Goal: Complete application form

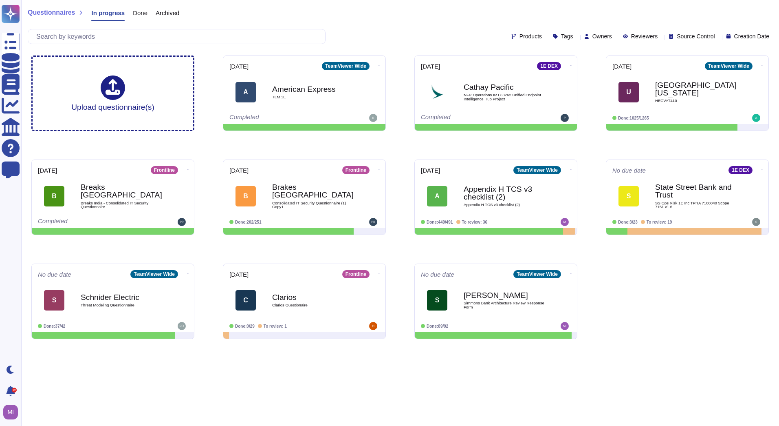
click at [693, 106] on div "[GEOGRAPHIC_DATA][US_STATE] HECVAT410" at bounding box center [696, 92] width 82 height 33
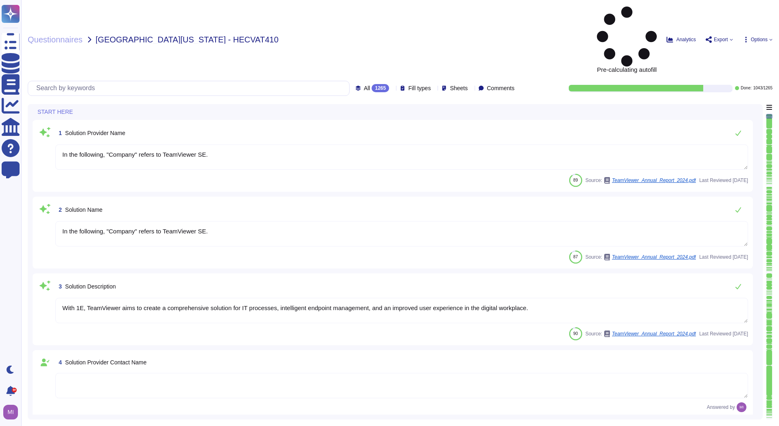
type textarea "In the following, "Company" refers to TeamViewer SE."
type textarea "With 1E, TeamViewer aims to create a comprehensive solution for IT processes, i…"
type textarea "LoreMipsum dol 8 sitamet co Adipiscinge Seddoeiu • Temporinc Utlabore • Etdolor…"
type textarea "Please contact [EMAIL_ADDRESS][DOMAIN_NAME] or via any of the methods specified…"
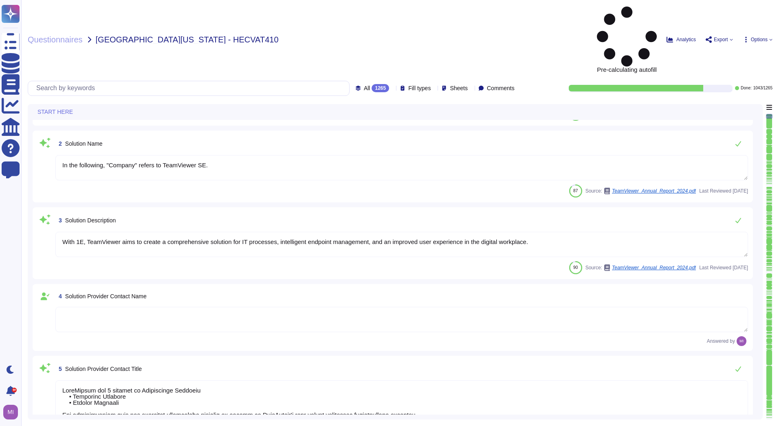
type textarea "TeamViewer's contact information is available under this link: [URL][DOMAIN_NAM…"
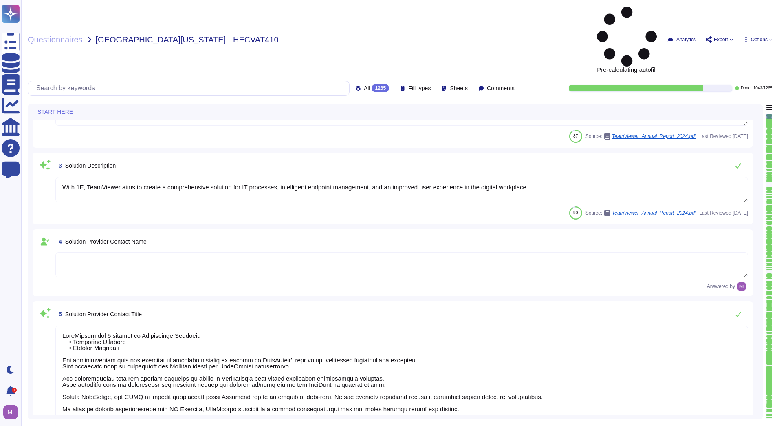
scroll to position [122, 0]
type textarea "TeamViewer US. Inc. * [STREET_ADDRESS]"
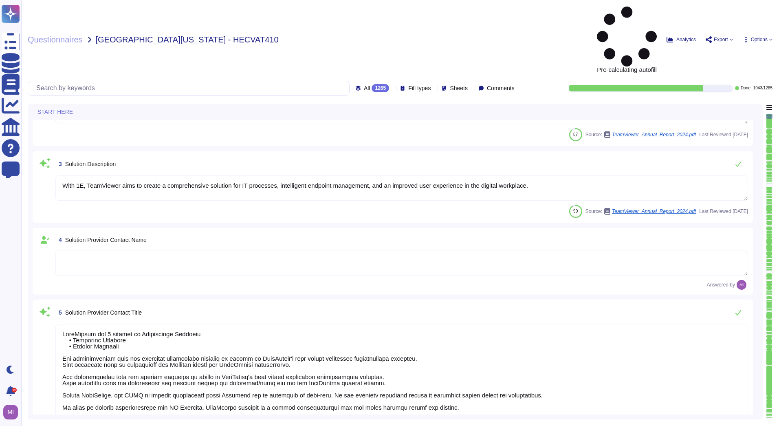
click at [345, 250] on textarea at bounding box center [401, 262] width 693 height 25
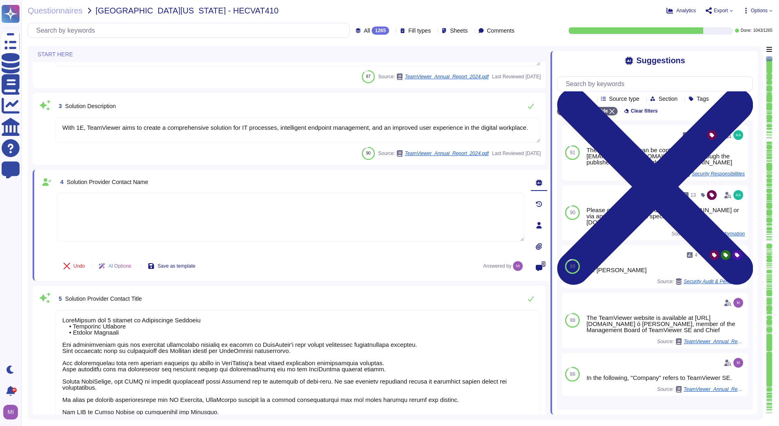
click at [159, 220] on textarea at bounding box center [291, 216] width 468 height 49
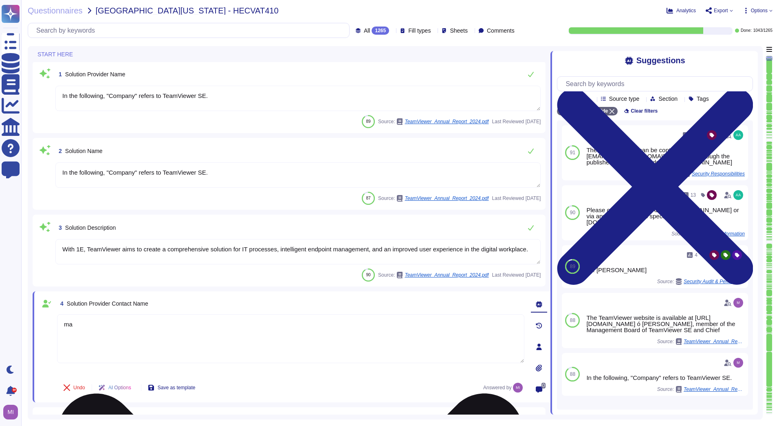
scroll to position [0, 0]
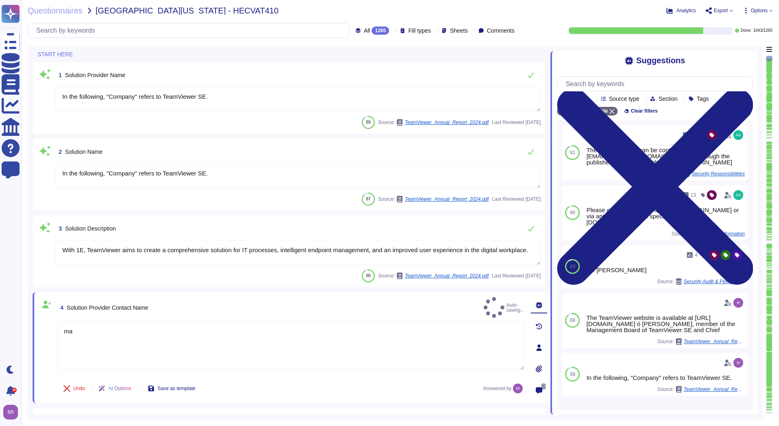
type textarea "ma"
click at [170, 253] on textarea "With 1E, TeamViewer aims to create a comprehensive solution for IT processes, i…" at bounding box center [297, 252] width 485 height 25
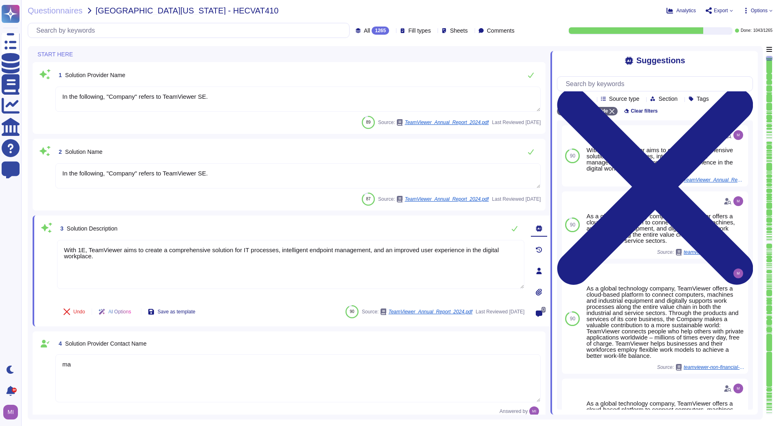
drag, startPoint x: 108, startPoint y: 258, endPoint x: 47, endPoint y: 247, distance: 61.2
click at [47, 247] on div "3 Solution Description With 1E, TeamViewer aims to create a comprehensive solut…" at bounding box center [281, 270] width 485 height 101
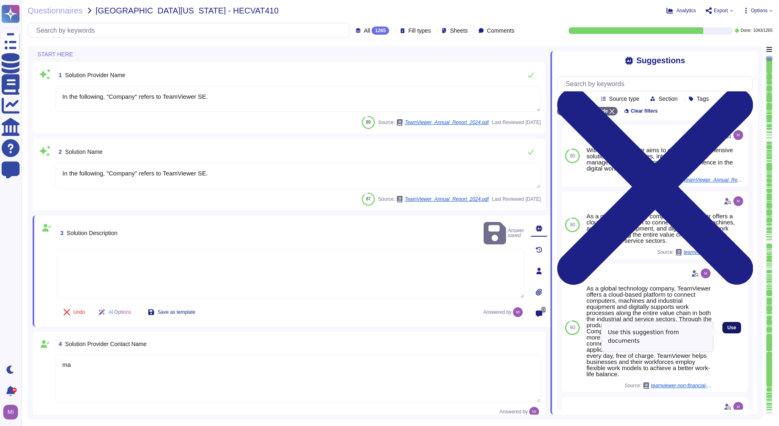
click at [726, 328] on button "Use" at bounding box center [732, 327] width 19 height 11
type textarea "As a global technology company, TeamViewer offers a cloud-based platform to con…"
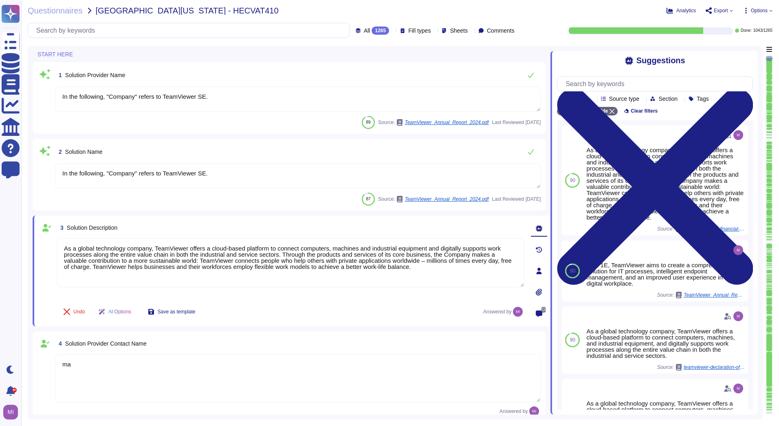
click at [288, 362] on textarea "ma" at bounding box center [297, 378] width 485 height 48
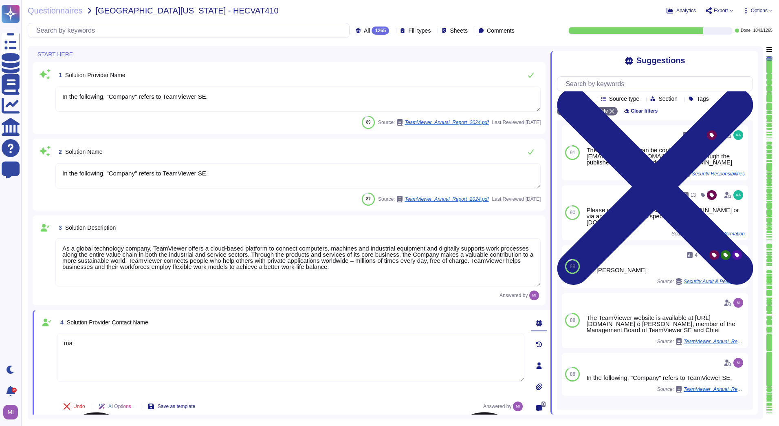
type textarea "m"
type textarea "[PERSON_NAME] [EMAIL_ADDRESS][DOMAIN_NAME]"
click at [61, 296] on div "Answered by" at bounding box center [297, 295] width 485 height 10
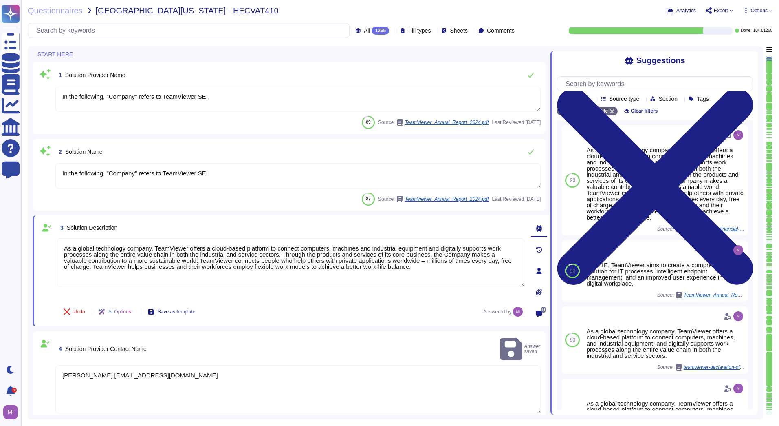
click at [265, 336] on div "4 Solution Provider Contact Name [PERSON_NAME] saved" at bounding box center [297, 349] width 485 height 26
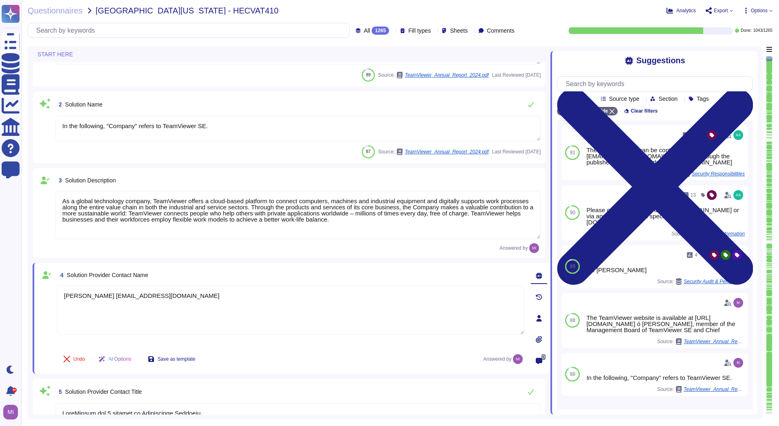
type textarea "Please contact [EMAIL_ADDRESS][DOMAIN_NAME] or via any of the methods specified…"
type textarea "TeamViewer's contact information is available under this link: [URL][DOMAIN_NAM…"
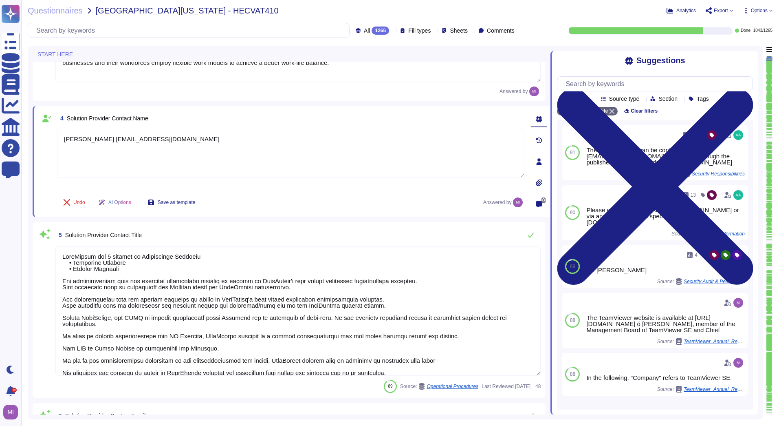
type textarea "TeamViewer US. Inc. * [STREET_ADDRESS]"
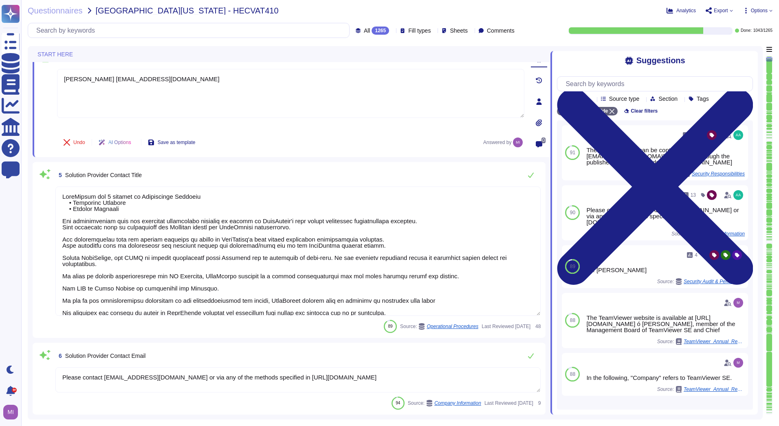
type textarea "TeamViewer Group has offices located around the globe."
type textarea "There is a dedicated PSIRT and CSIRT team to ensure coverage of all areas of th…"
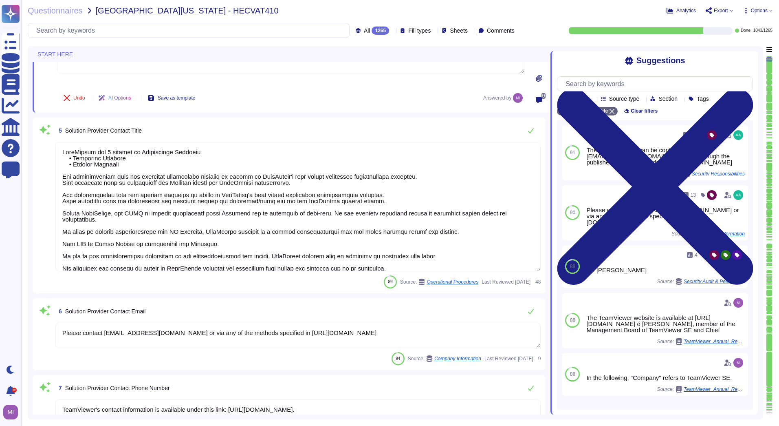
scroll to position [326, 0]
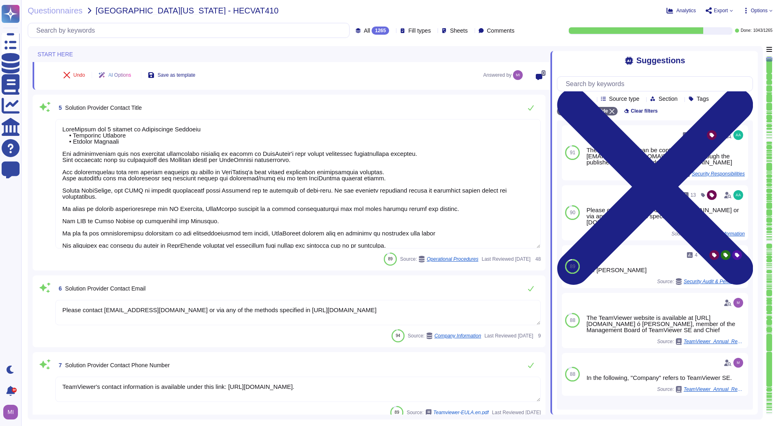
click at [218, 183] on textarea at bounding box center [297, 183] width 485 height 129
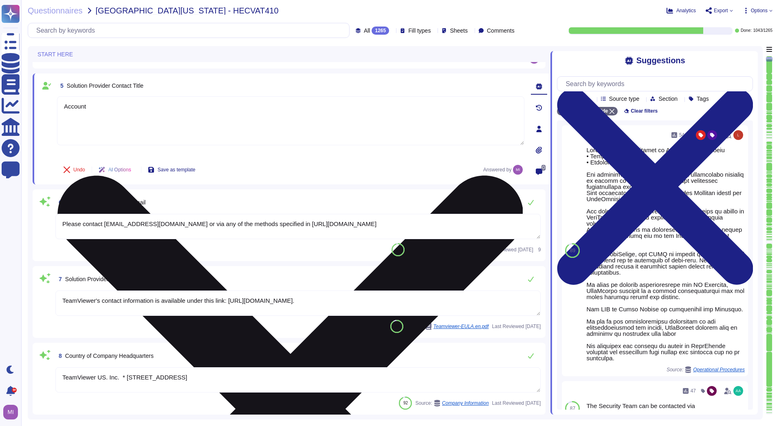
click at [114, 108] on textarea "Account" at bounding box center [291, 120] width 468 height 49
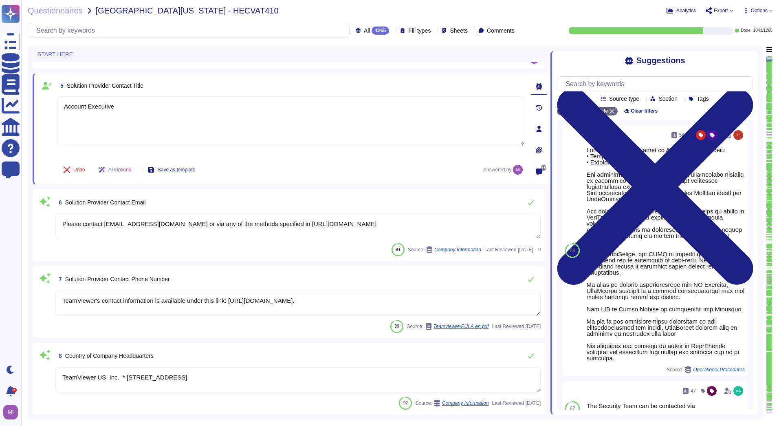
type textarea "Account Executive"
click at [280, 179] on div "5 Solution Provider Contact Title Account Executive Undo AI Options Save as tem…" at bounding box center [292, 128] width 518 height 111
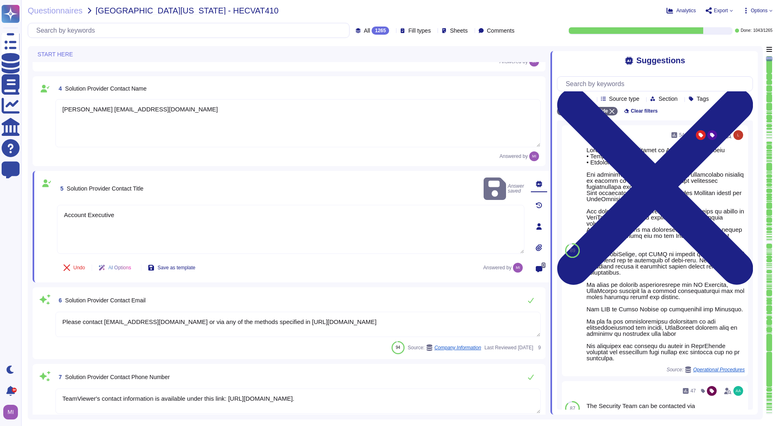
type textarea "In the following, "Company" refers to TeamViewer SE."
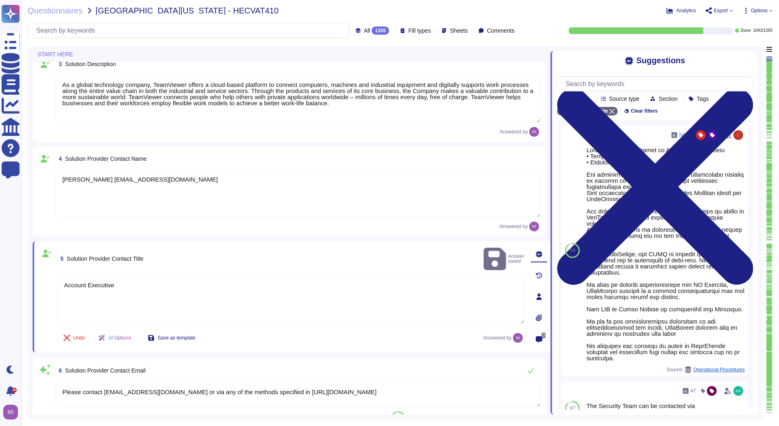
scroll to position [163, 0]
drag, startPoint x: 203, startPoint y: 181, endPoint x: 97, endPoint y: 178, distance: 105.2
click at [97, 178] on textarea "[PERSON_NAME] [EMAIL_ADDRESS][DOMAIN_NAME]" at bounding box center [297, 194] width 485 height 48
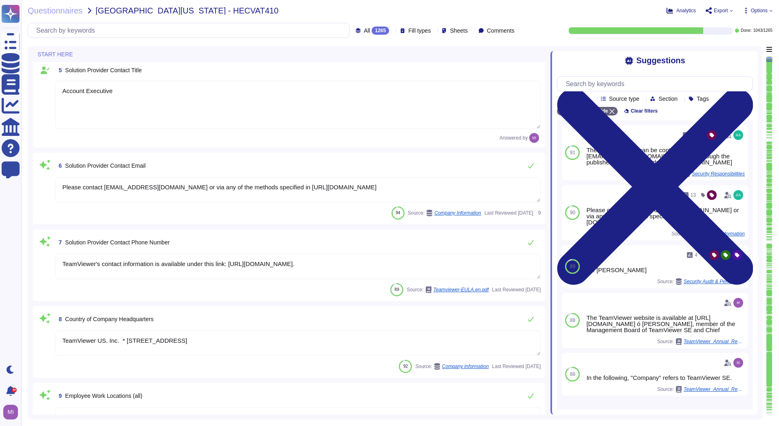
type textarea "[PERSON_NAME]"
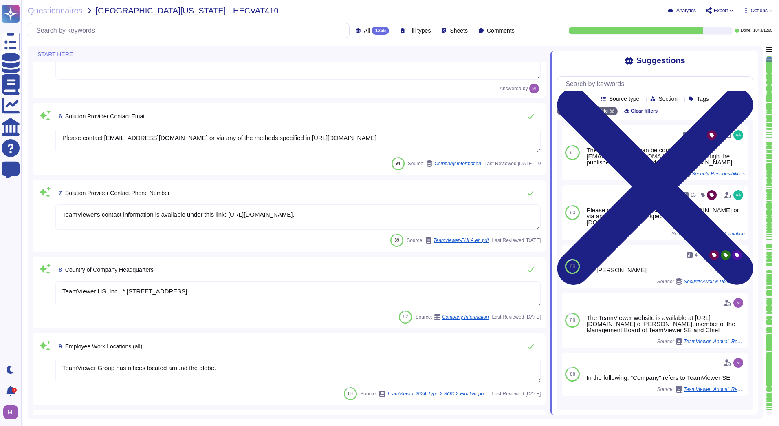
drag, startPoint x: 435, startPoint y: 136, endPoint x: 59, endPoint y: 132, distance: 375.8
click at [59, 132] on textarea "Please contact [EMAIL_ADDRESS][DOMAIN_NAME] or via any of the methods specified…" at bounding box center [297, 140] width 485 height 25
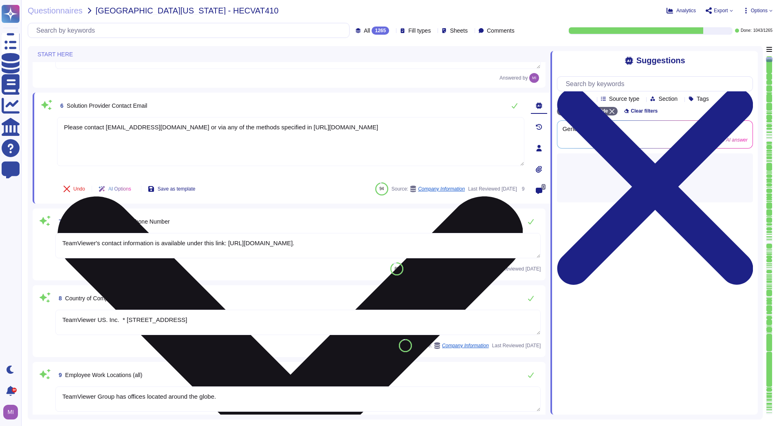
paste textarea "[EMAIL_ADDRESS][DOMAIN_NAME]"
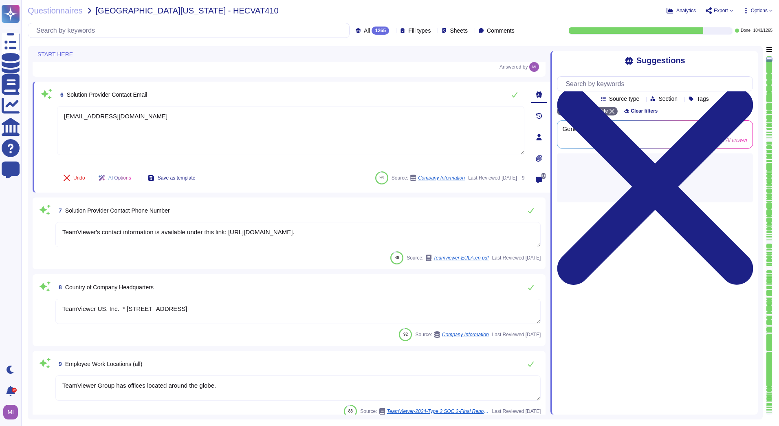
type textarea "[EMAIL_ADDRESS][DOMAIN_NAME]"
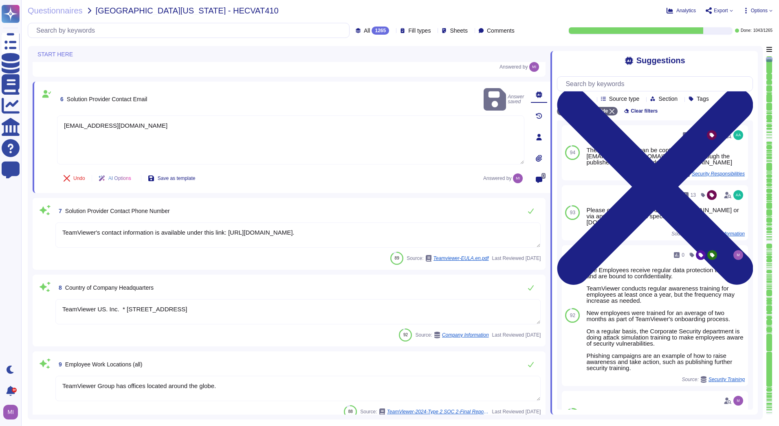
drag, startPoint x: 379, startPoint y: 236, endPoint x: 61, endPoint y: 225, distance: 318.1
click at [61, 225] on textarea "TeamViewer's contact information is available under this link: [URL][DOMAIN_NAM…" at bounding box center [297, 234] width 485 height 25
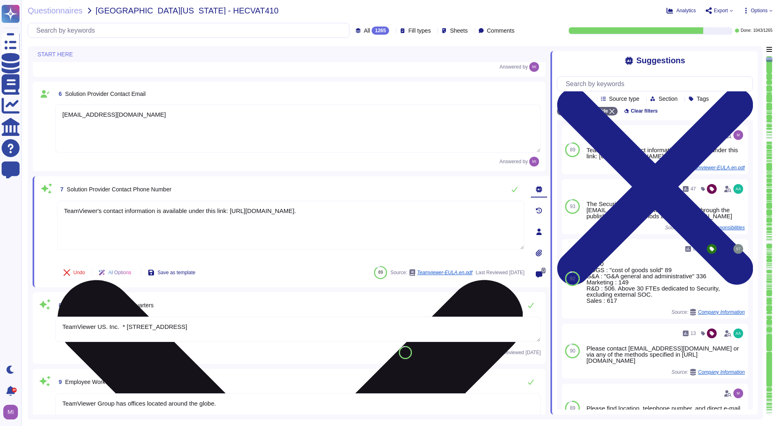
paste textarea "[PHONE_NUMBER]"
click at [67, 212] on textarea "[PHONE_NUMBER]" at bounding box center [291, 225] width 468 height 49
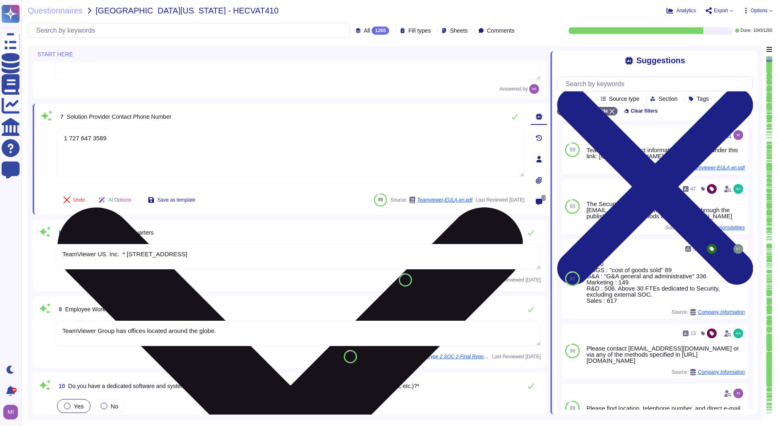
scroll to position [489, 0]
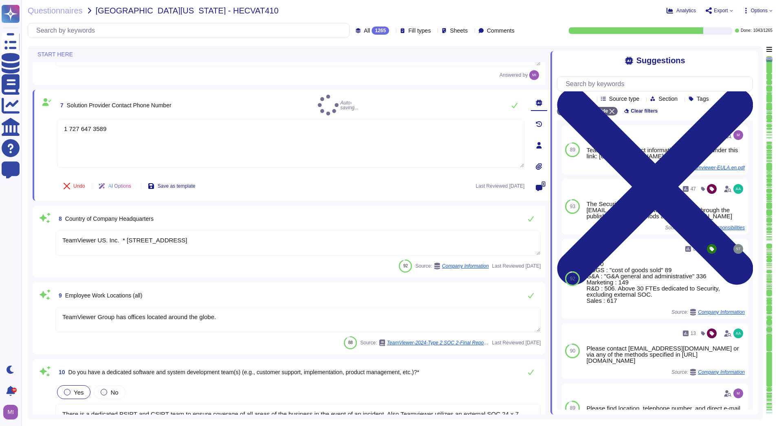
type textarea "1 727 647 3589"
click at [239, 262] on div "92 Source: Company Information Last Reviewed [DATE]" at bounding box center [297, 265] width 485 height 13
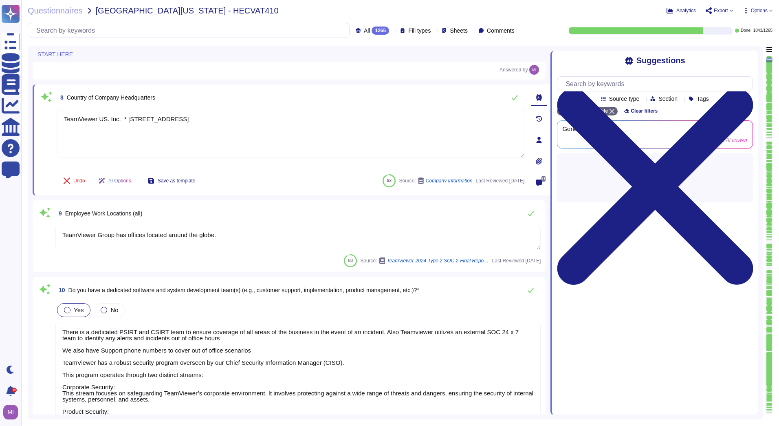
scroll to position [611, 0]
type textarea "There is a dedicated PSIRT and CSIRT team to ensure coverage of all areas of th…"
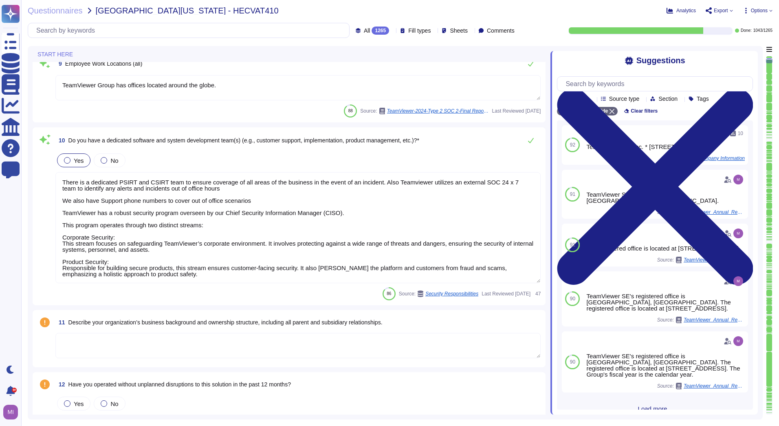
scroll to position [1, 0]
click at [224, 335] on textarea at bounding box center [297, 345] width 485 height 25
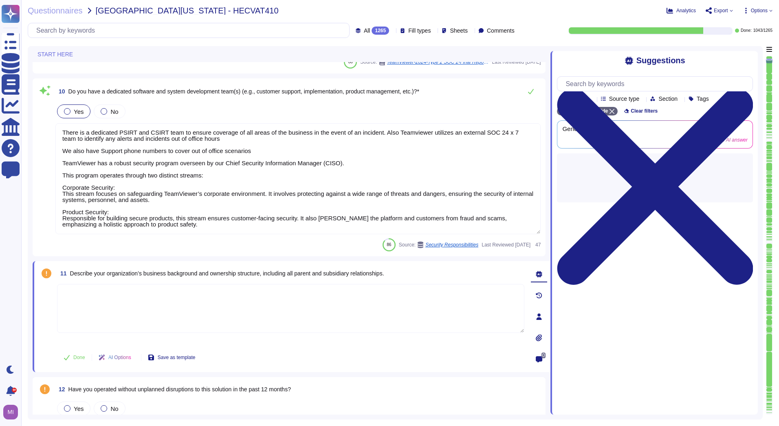
type textarea "There is a dedicated PSIRT and CSIRT team to ensure coverage of all areas of th…"
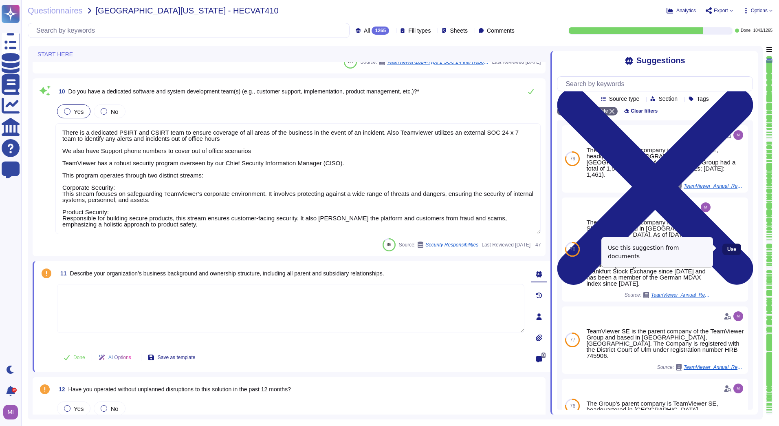
click at [728, 247] on span "Use" at bounding box center [732, 249] width 9 height 5
type textarea "The Group's parent company is TeamViewer SE, headquartered in [GEOGRAPHIC_DATA]…"
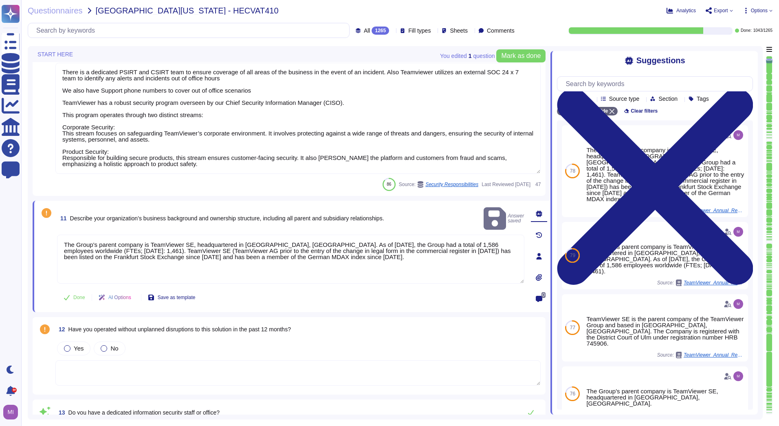
type textarea "The Trust Center provides access to relevant information about TeamViewer’s Sec…"
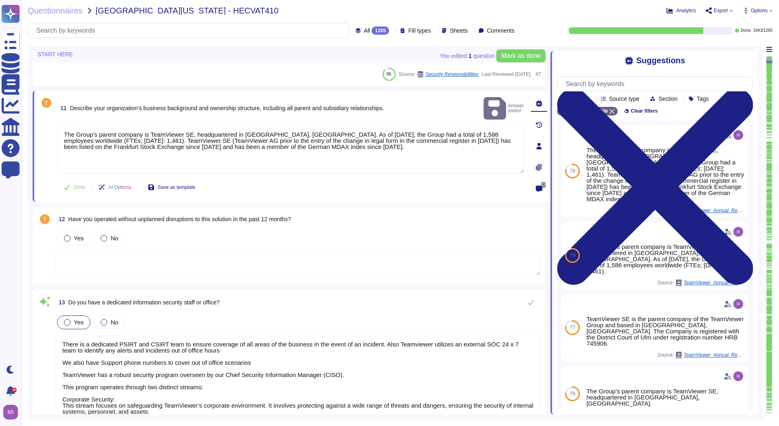
scroll to position [897, 0]
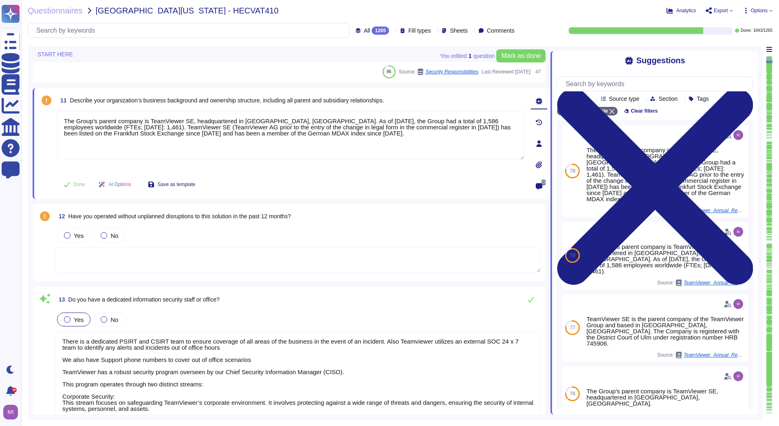
click at [393, 31] on icon at bounding box center [393, 31] width 0 height 0
click at [363, 70] on div "To do 222" at bounding box center [379, 71] width 66 height 9
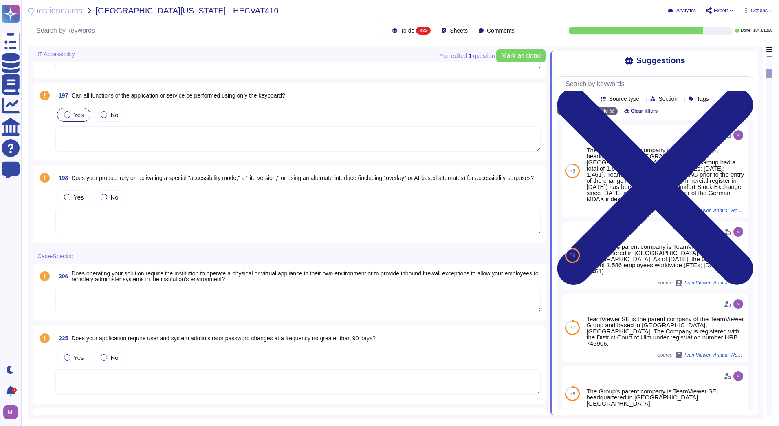
click at [68, 116] on div at bounding box center [67, 114] width 7 height 7
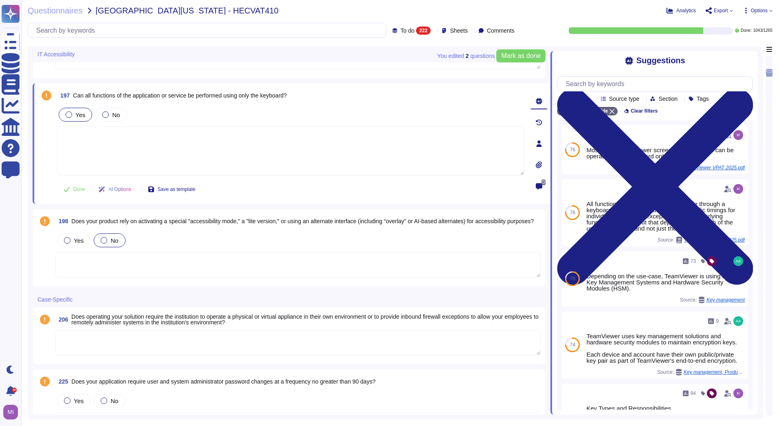
click at [103, 243] on div "No" at bounding box center [109, 240] width 31 height 14
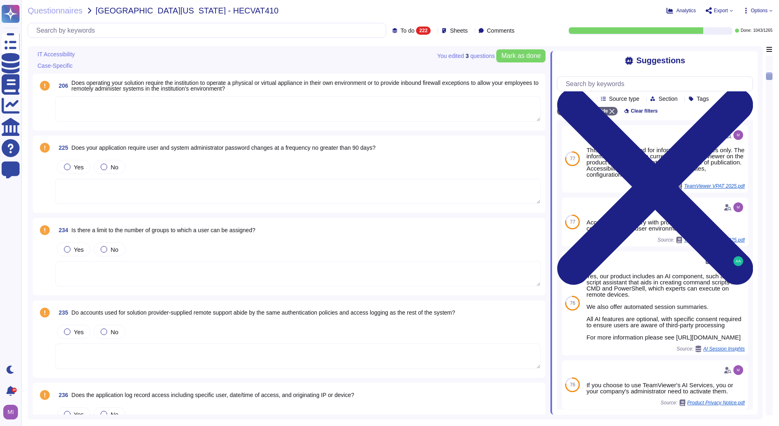
scroll to position [1141, 0]
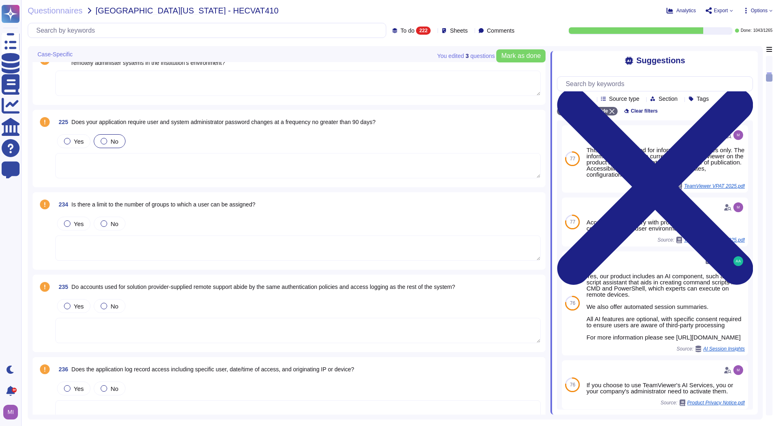
click at [108, 142] on label "No" at bounding box center [110, 141] width 18 height 7
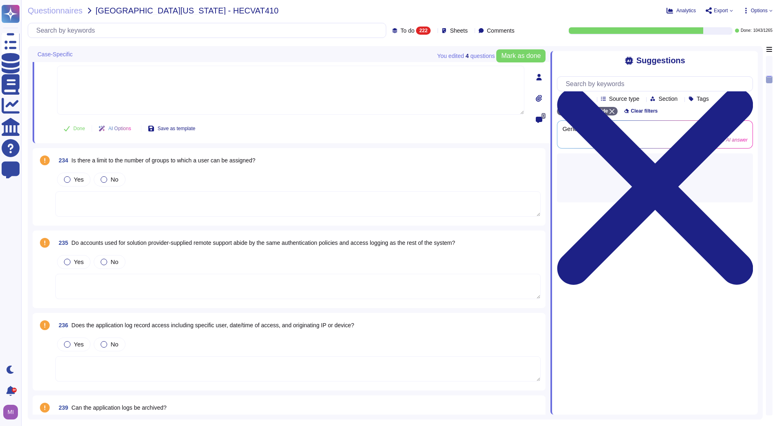
scroll to position [1264, 0]
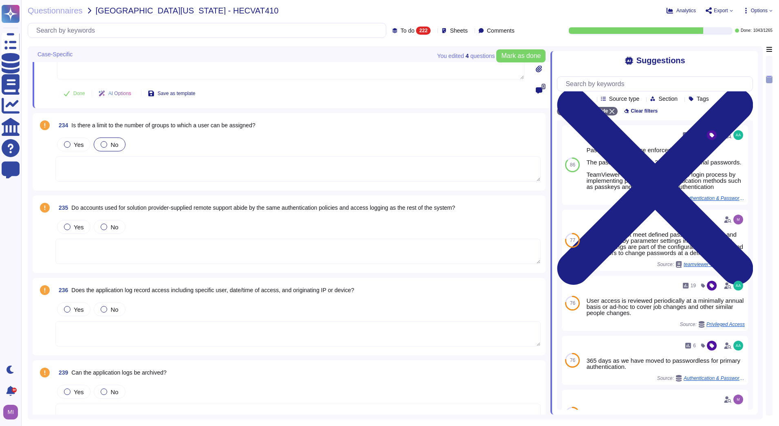
click at [104, 144] on div at bounding box center [104, 144] width 7 height 7
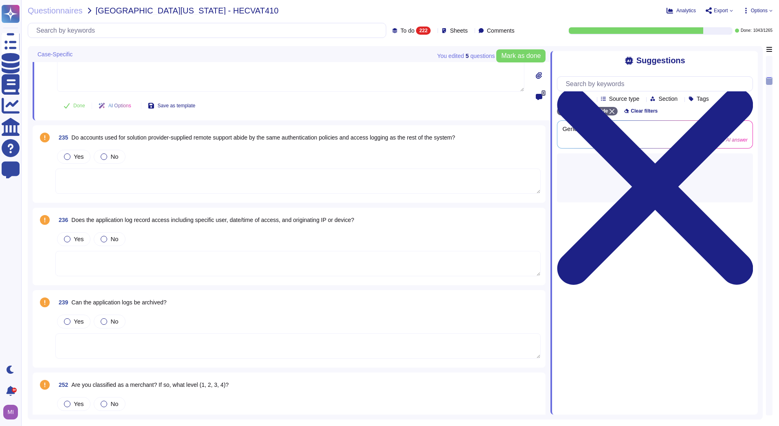
scroll to position [1345, 0]
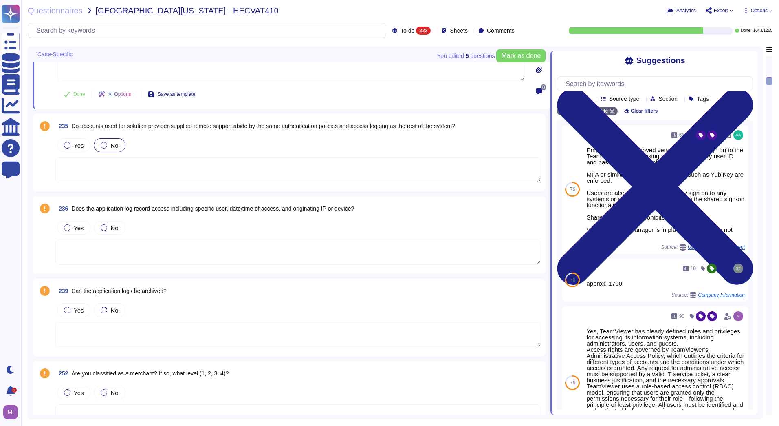
click at [106, 145] on div at bounding box center [104, 145] width 7 height 7
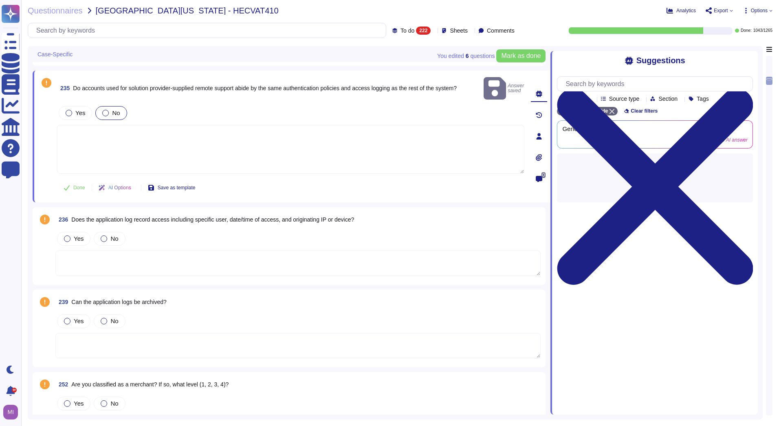
click at [104, 139] on textarea at bounding box center [291, 149] width 468 height 49
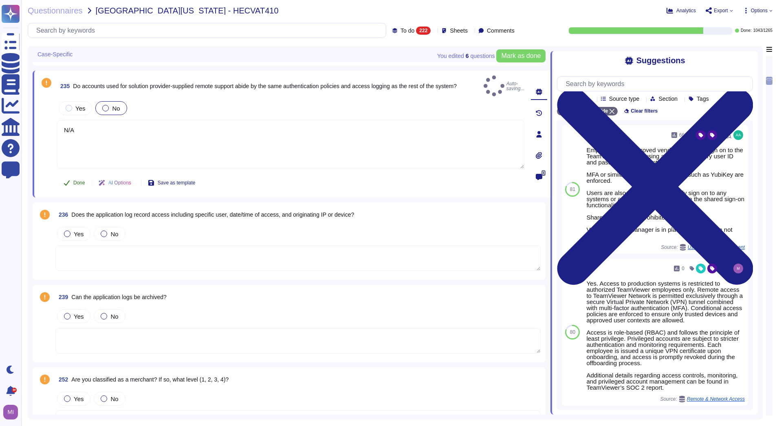
type textarea "N/A"
click at [75, 180] on span "Done" at bounding box center [79, 182] width 12 height 5
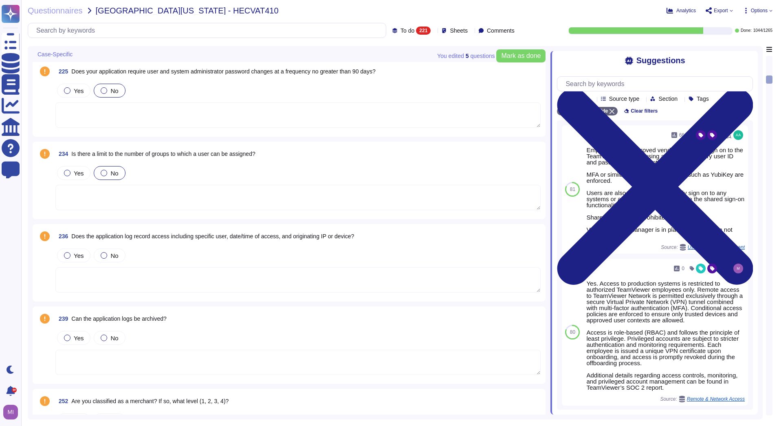
scroll to position [1182, 0]
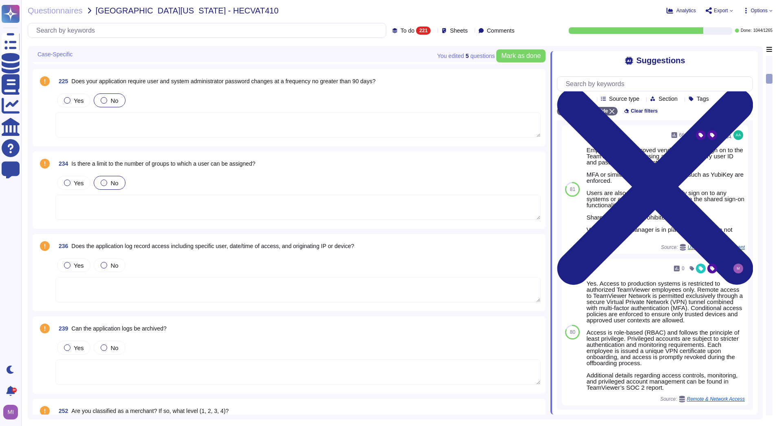
click at [46, 217] on span at bounding box center [45, 197] width 15 height 46
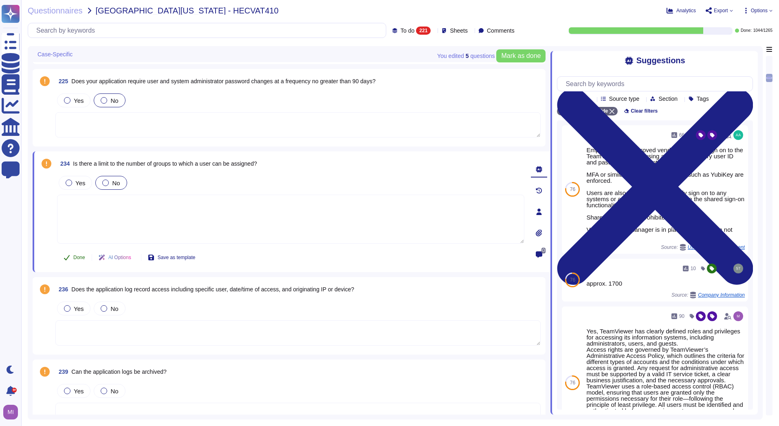
click at [66, 253] on button "Done" at bounding box center [74, 257] width 35 height 16
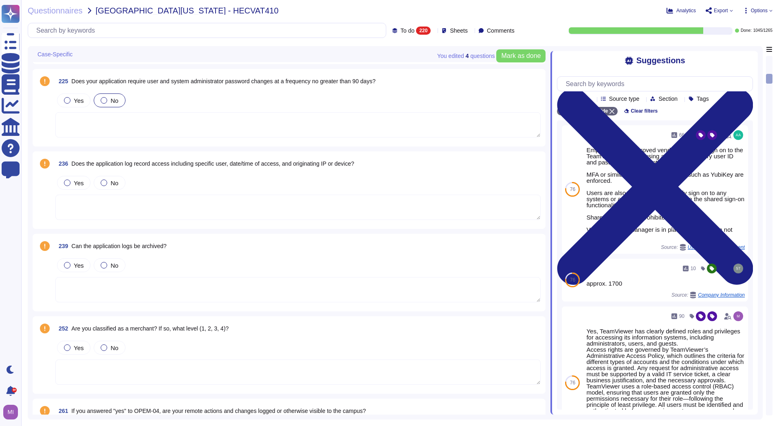
click at [48, 121] on span at bounding box center [45, 115] width 15 height 46
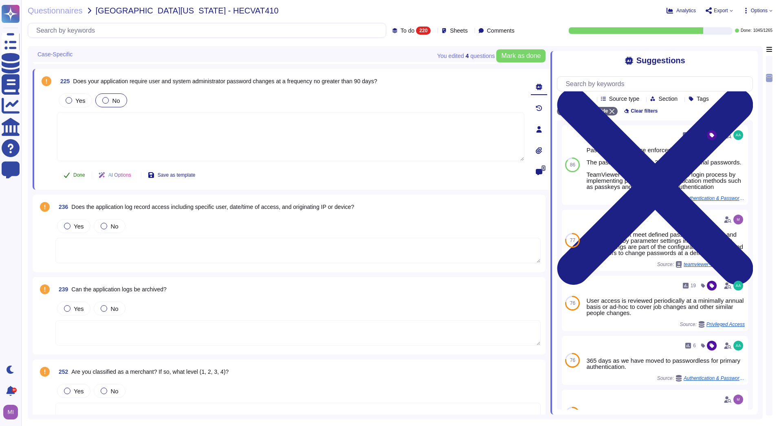
click at [71, 176] on button "Done" at bounding box center [74, 175] width 35 height 16
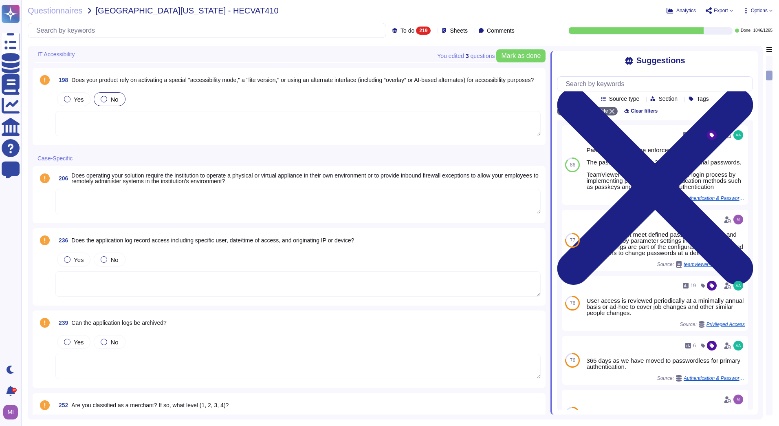
scroll to position [976, 0]
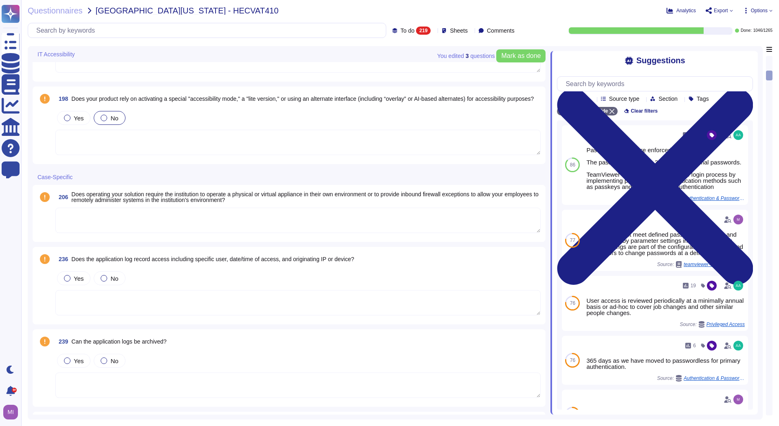
click at [46, 151] on span at bounding box center [45, 132] width 15 height 46
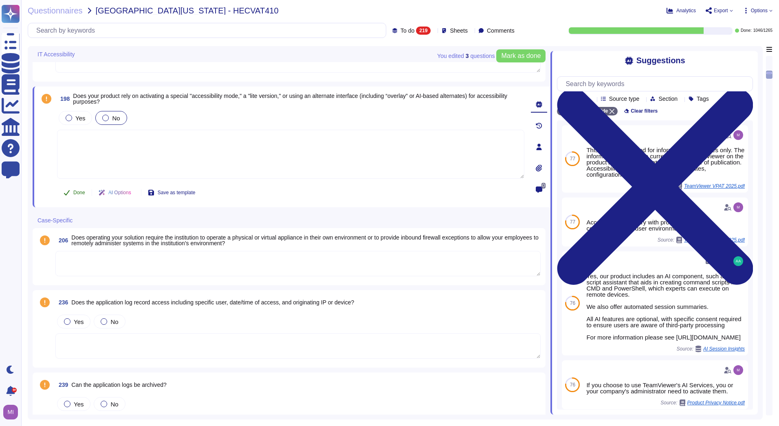
click at [73, 192] on span "Done" at bounding box center [79, 192] width 12 height 5
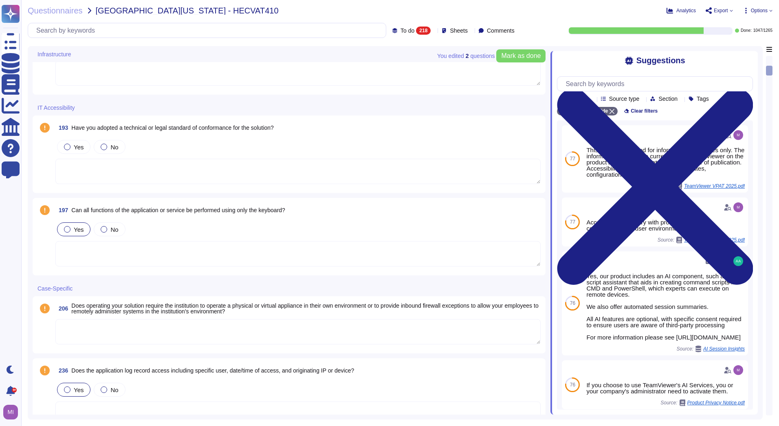
scroll to position [772, 0]
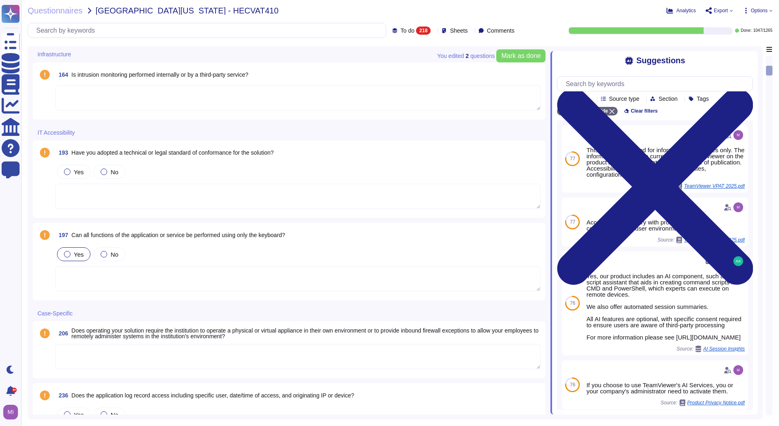
click at [50, 276] on span at bounding box center [45, 268] width 15 height 46
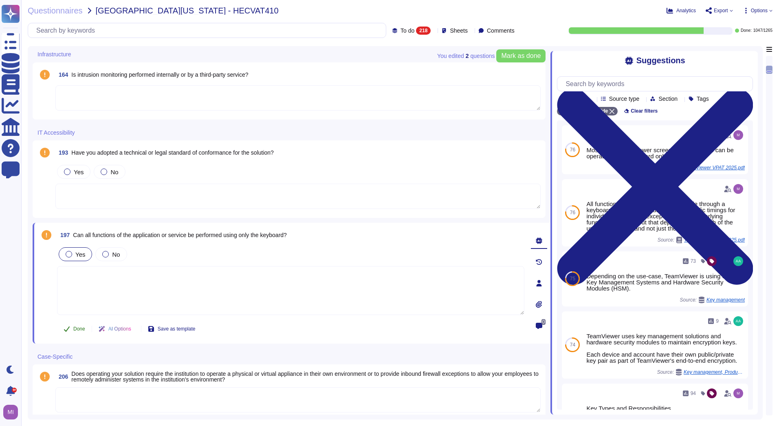
click at [79, 326] on span "Done" at bounding box center [79, 328] width 12 height 5
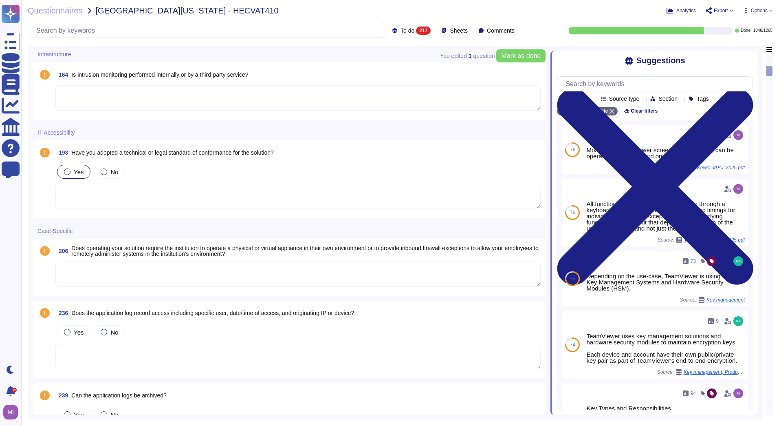
click at [69, 170] on div at bounding box center [67, 171] width 7 height 7
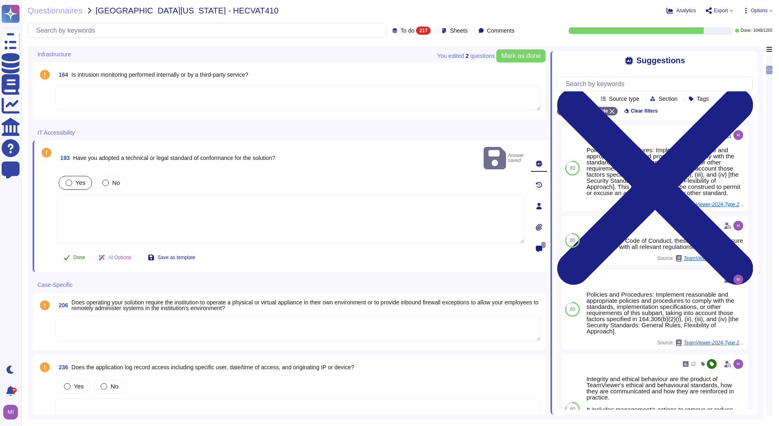
click at [73, 255] on span "Done" at bounding box center [79, 257] width 12 height 5
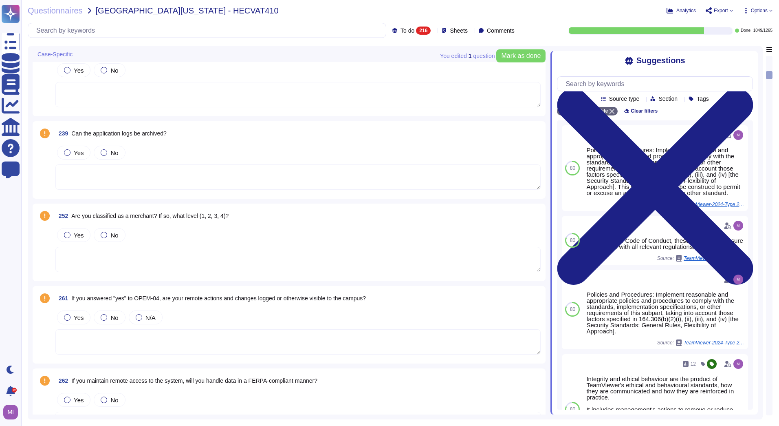
scroll to position [976, 0]
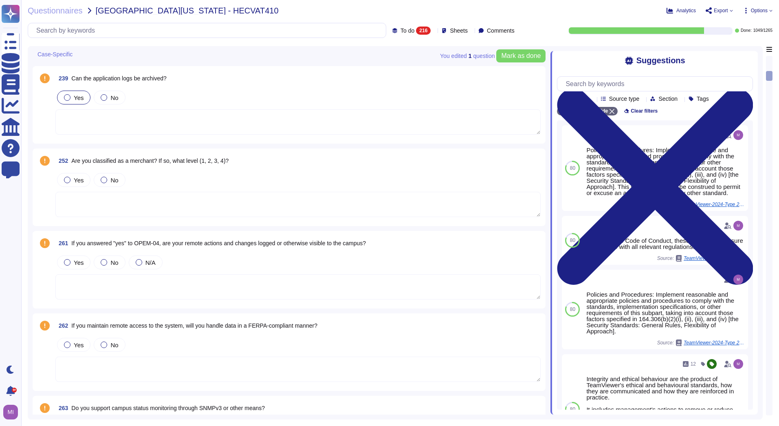
click at [69, 99] on div at bounding box center [67, 97] width 7 height 7
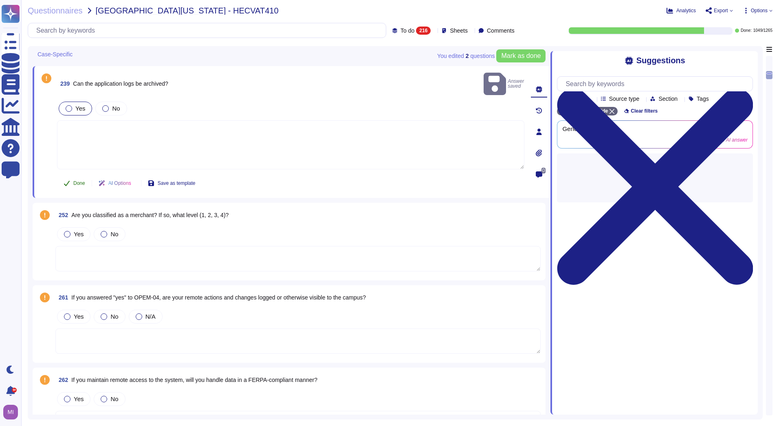
click at [76, 176] on button "Done" at bounding box center [74, 183] width 35 height 16
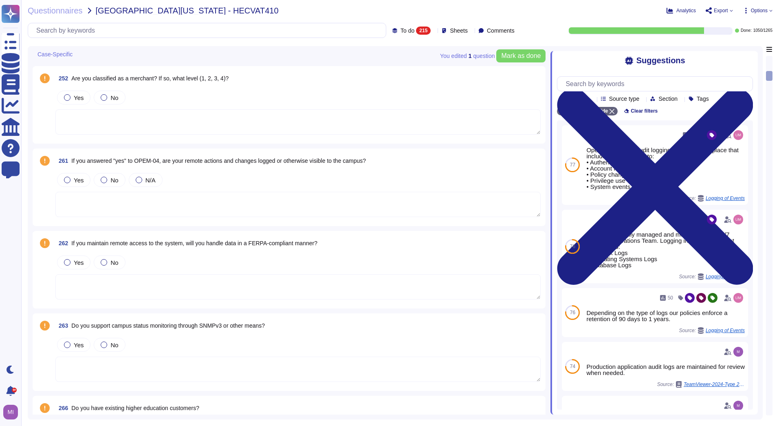
click at [107, 280] on textarea at bounding box center [297, 286] width 485 height 25
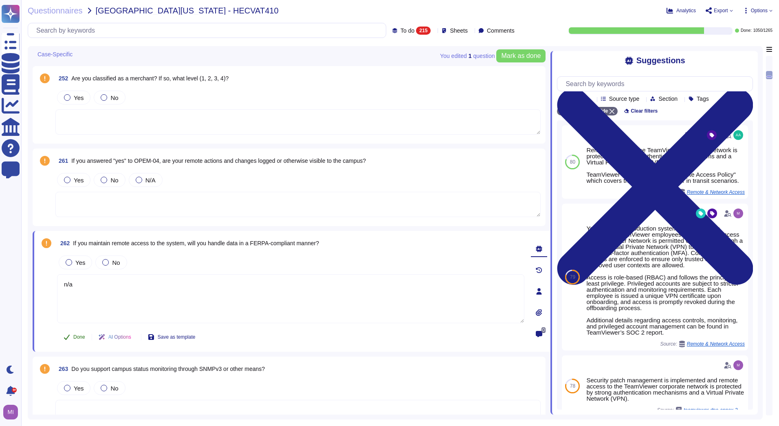
type textarea "n/a"
click at [74, 339] on span "Done" at bounding box center [79, 336] width 12 height 5
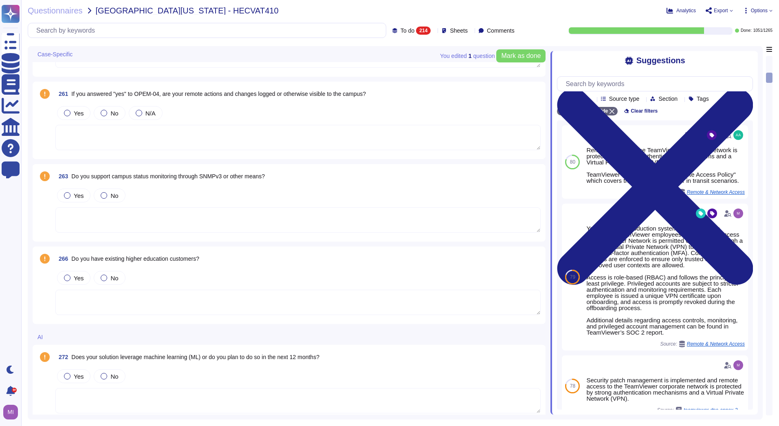
scroll to position [1057, 0]
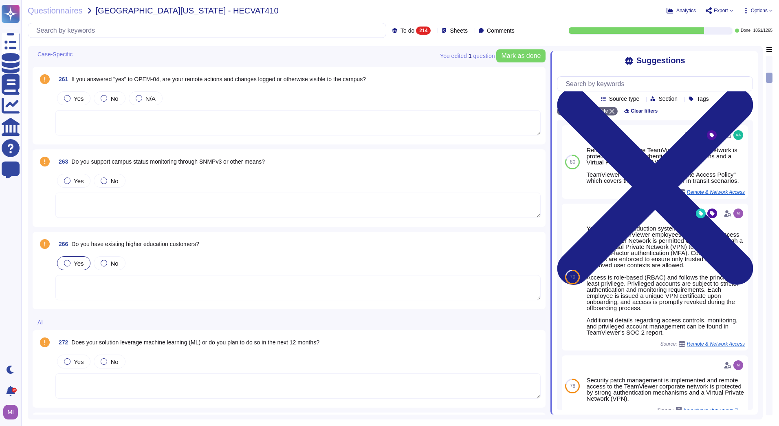
click at [75, 265] on span "Yes" at bounding box center [79, 263] width 10 height 7
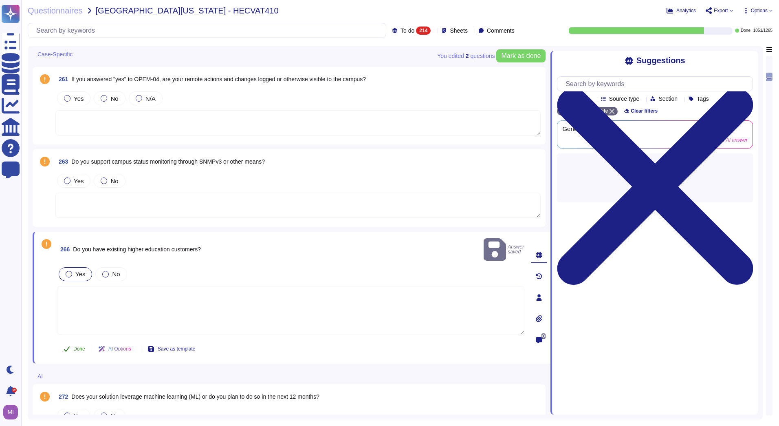
click at [76, 346] on span "Done" at bounding box center [79, 348] width 12 height 5
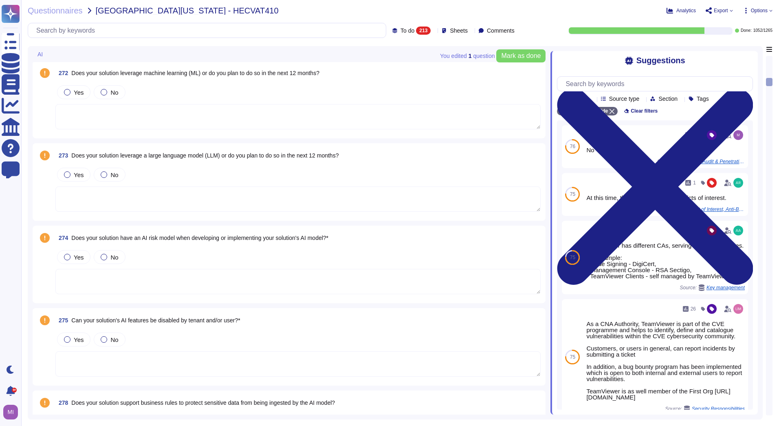
scroll to position [1220, 0]
click at [70, 256] on div at bounding box center [67, 256] width 7 height 7
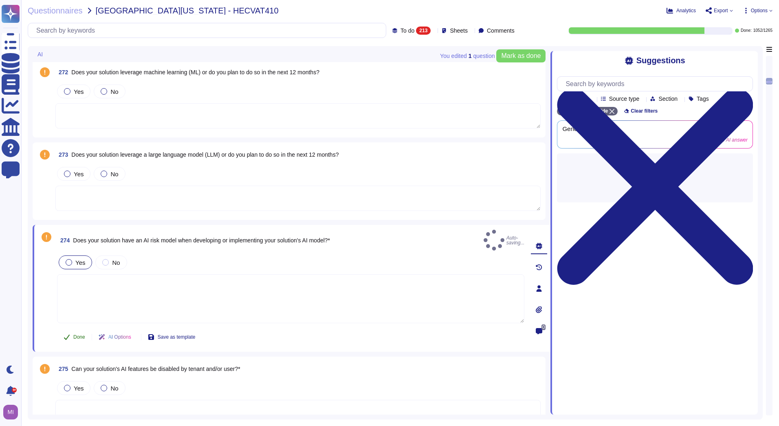
click at [75, 329] on button "Done" at bounding box center [74, 337] width 35 height 16
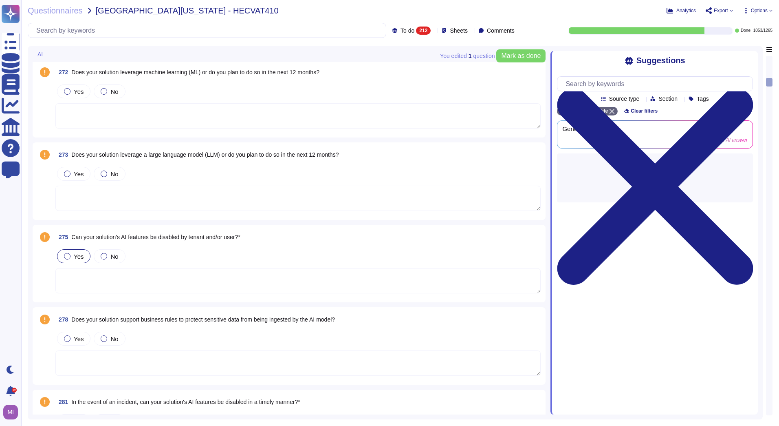
click at [78, 259] on span "Yes" at bounding box center [79, 256] width 10 height 7
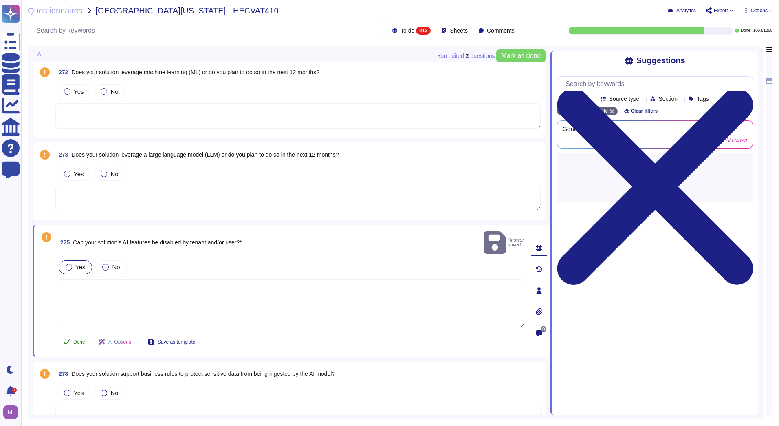
click at [75, 339] on span "Done" at bounding box center [79, 341] width 12 height 5
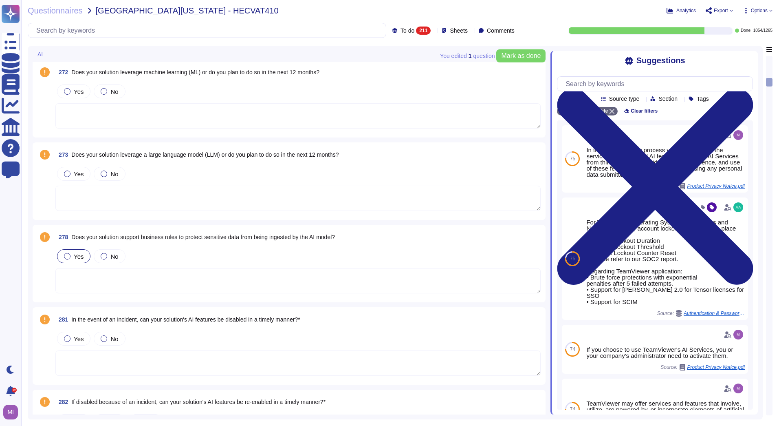
click at [75, 257] on span "Yes" at bounding box center [79, 256] width 10 height 7
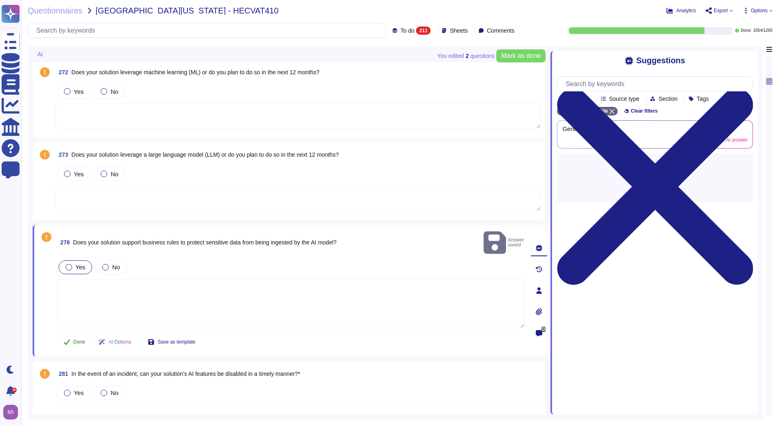
click at [77, 339] on span "Done" at bounding box center [79, 341] width 12 height 5
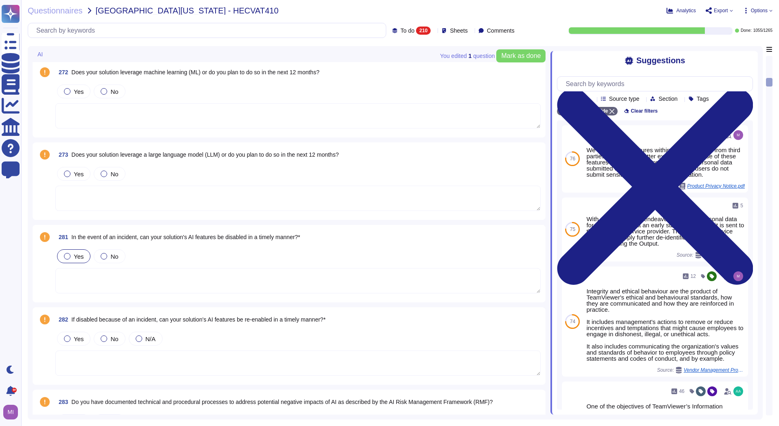
click at [76, 256] on span "Yes" at bounding box center [79, 256] width 10 height 7
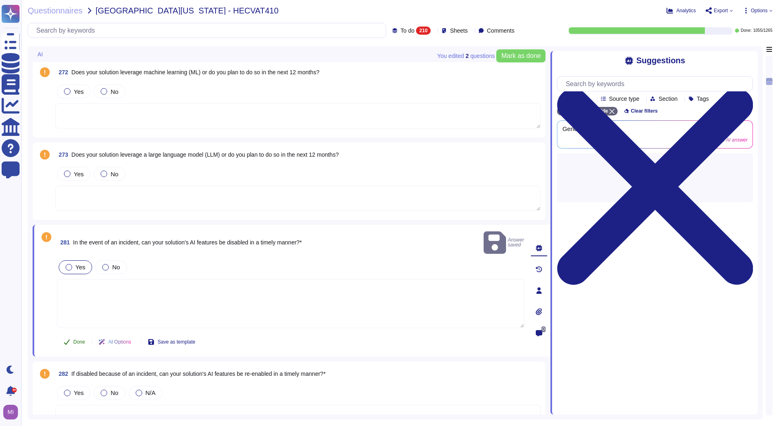
click at [74, 339] on span "Done" at bounding box center [79, 341] width 12 height 5
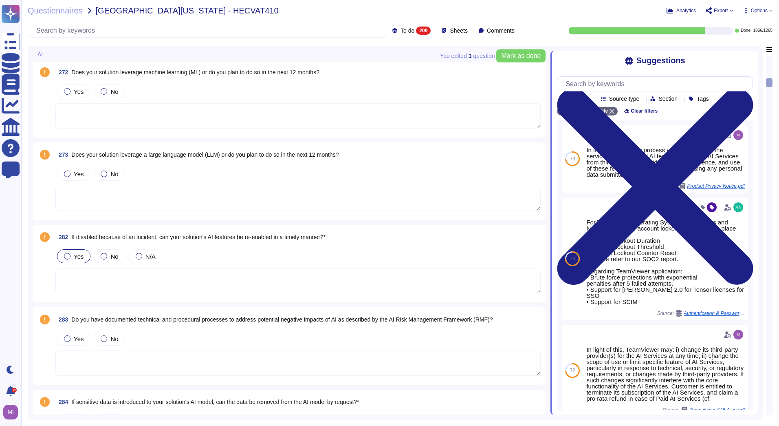
click at [75, 257] on span "Yes" at bounding box center [79, 256] width 10 height 7
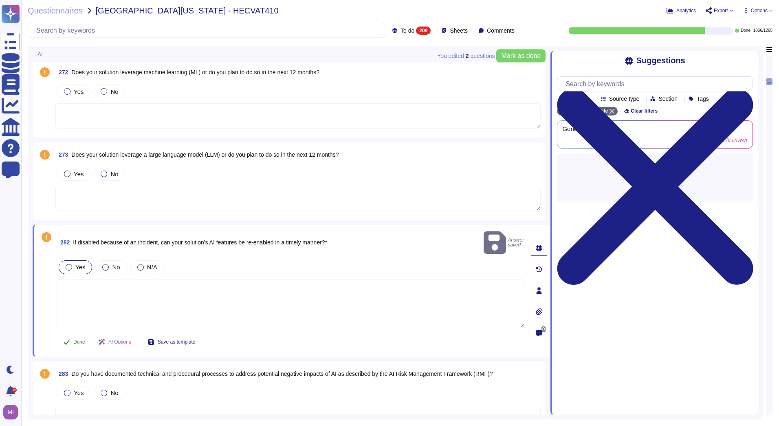
click at [73, 339] on span "Done" at bounding box center [79, 341] width 12 height 5
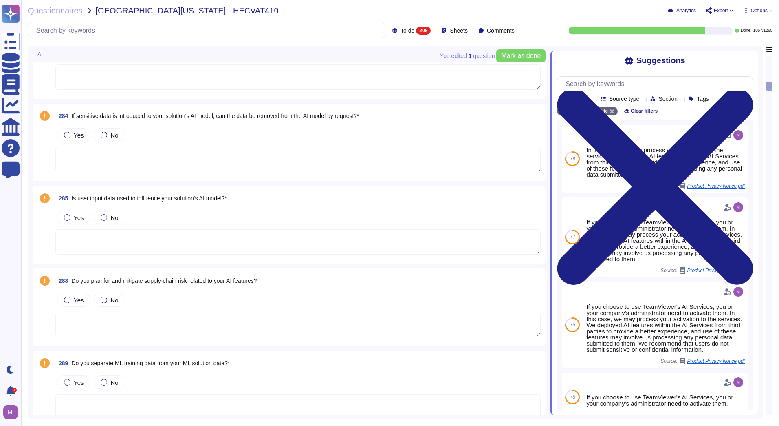
scroll to position [1424, 0]
click at [69, 221] on div "Yes" at bounding box center [73, 217] width 33 height 14
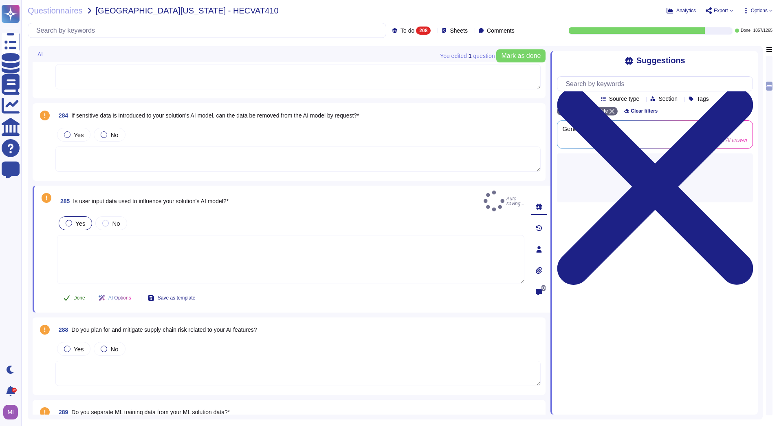
click at [74, 295] on span "Done" at bounding box center [79, 297] width 12 height 5
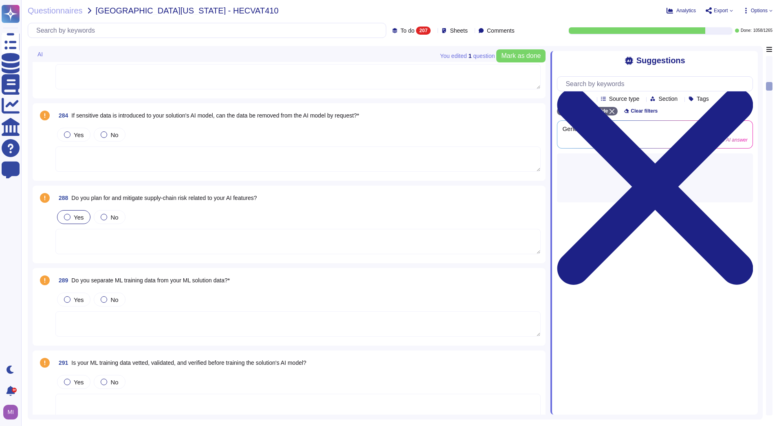
click at [75, 214] on span "Yes" at bounding box center [79, 217] width 10 height 7
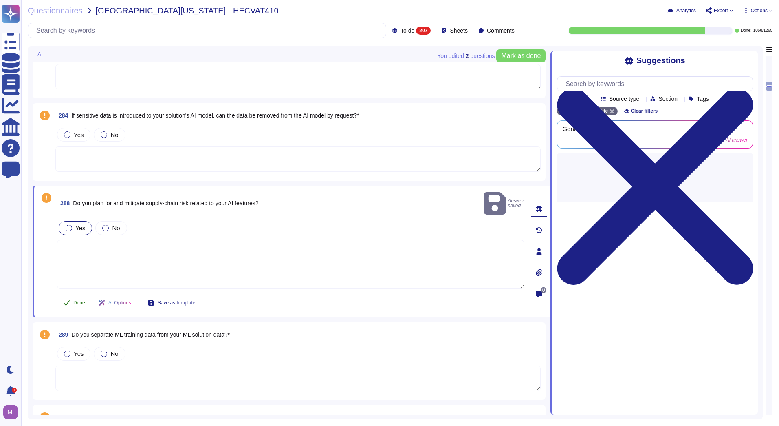
click at [74, 300] on span "Done" at bounding box center [79, 302] width 12 height 5
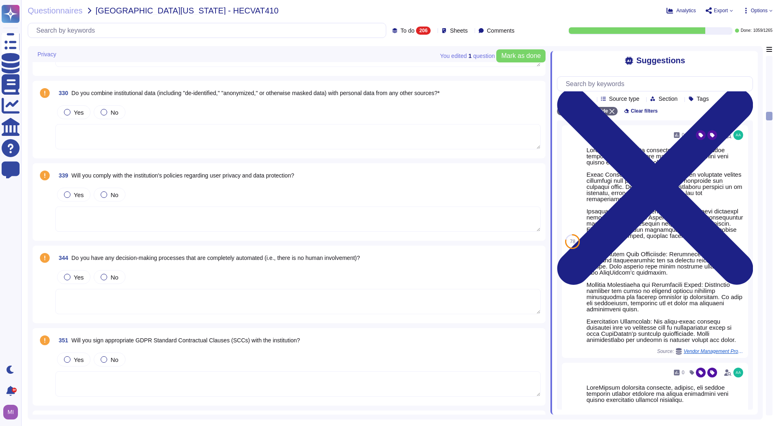
scroll to position [2769, 0]
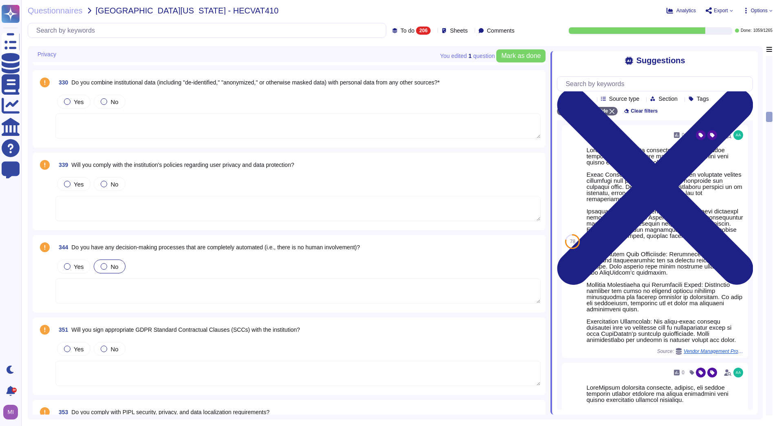
click at [105, 269] on label "No" at bounding box center [110, 266] width 18 height 7
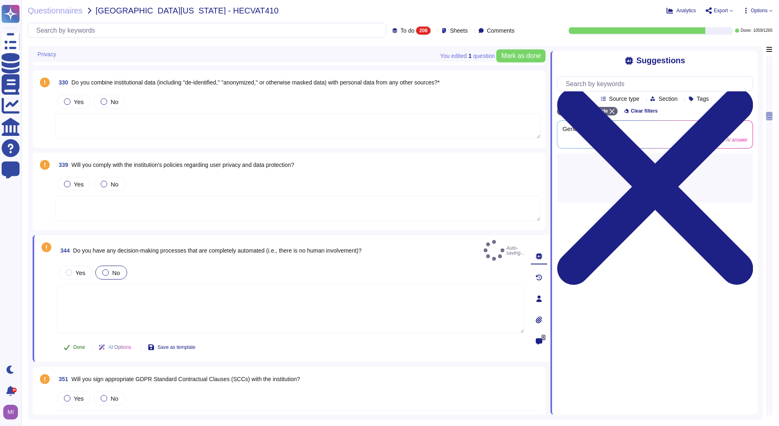
click at [69, 344] on icon at bounding box center [67, 347] width 7 height 7
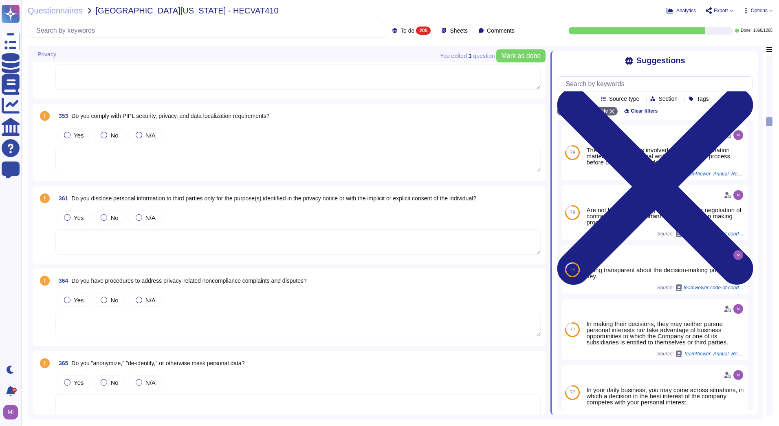
scroll to position [2973, 0]
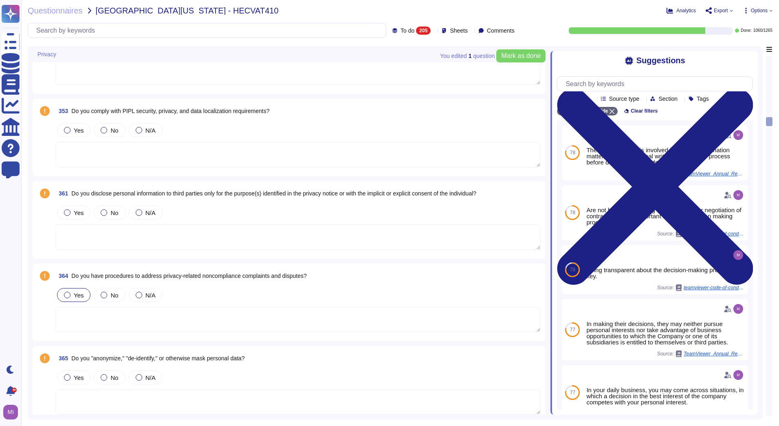
click at [72, 295] on label "Yes" at bounding box center [74, 294] width 20 height 7
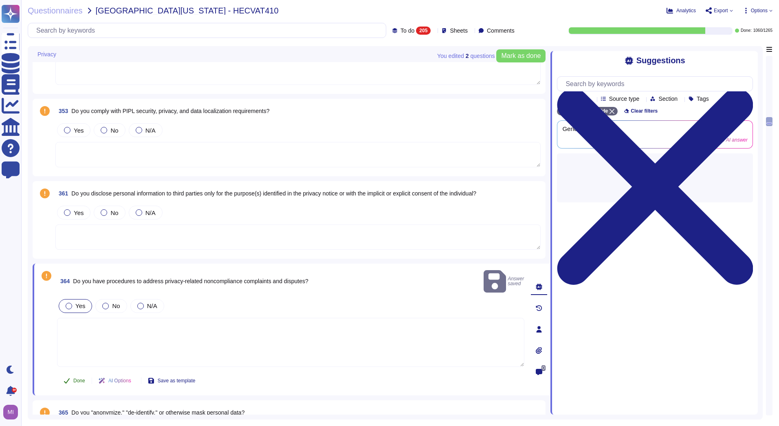
click at [73, 378] on span "Done" at bounding box center [79, 380] width 12 height 5
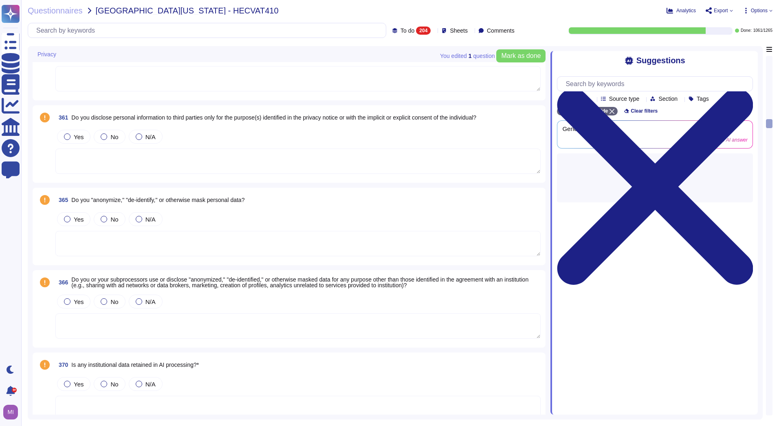
scroll to position [3055, 0]
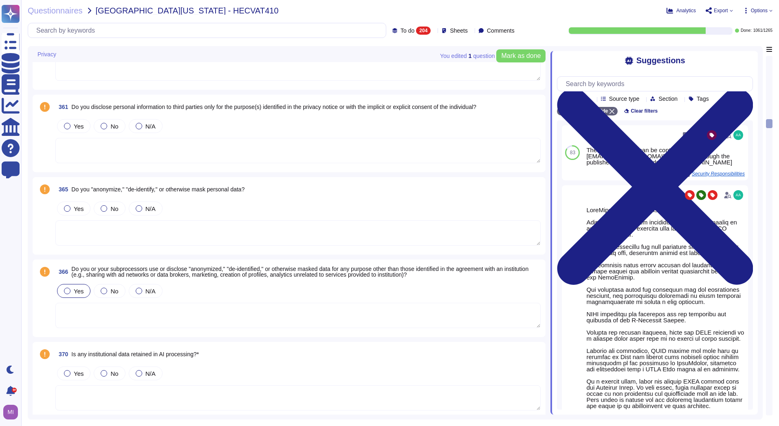
click at [67, 295] on div "Yes" at bounding box center [73, 291] width 33 height 14
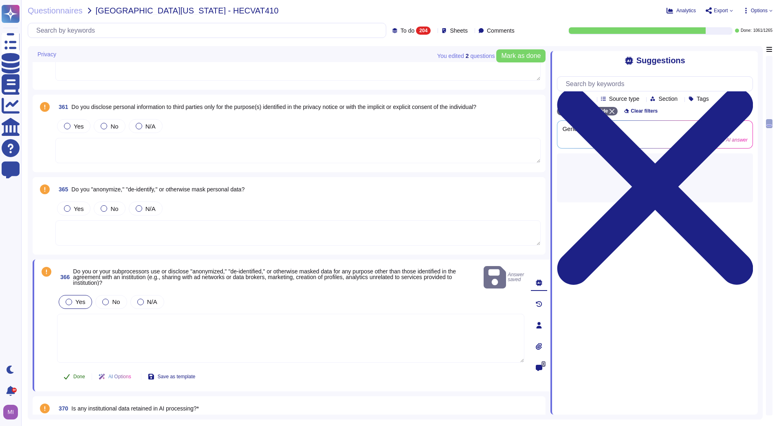
click at [74, 374] on span "Done" at bounding box center [79, 376] width 12 height 5
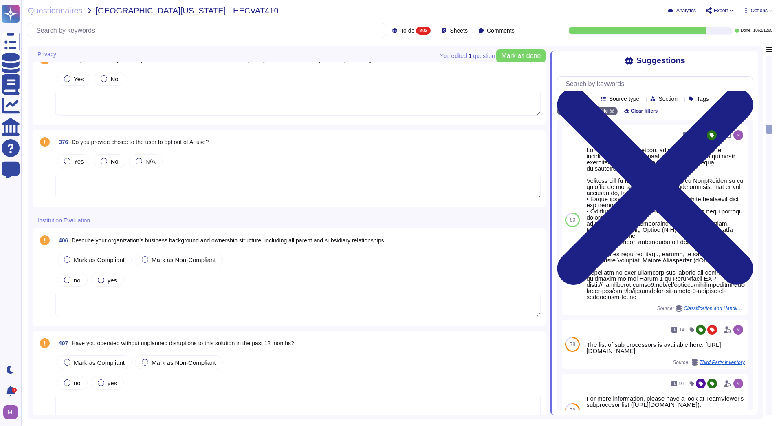
scroll to position [3340, 0]
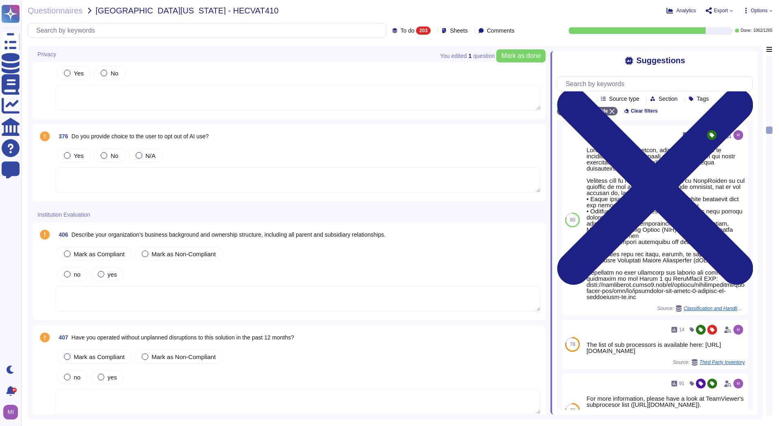
click at [299, 289] on textarea at bounding box center [297, 298] width 485 height 25
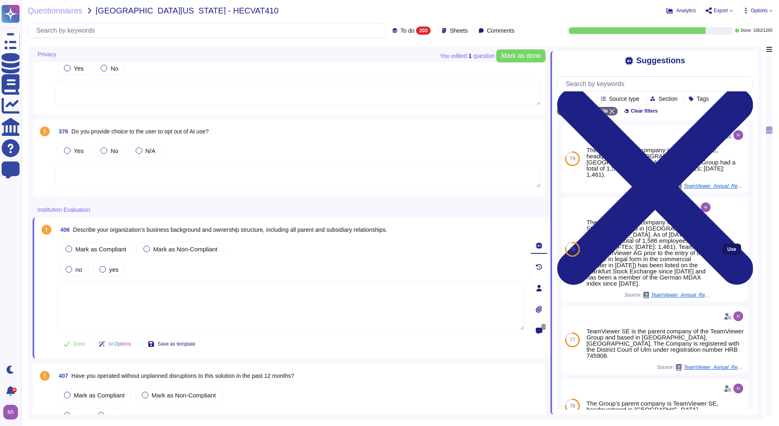
click at [731, 251] on button "Use" at bounding box center [732, 248] width 19 height 11
type textarea "The Group's parent company is TeamViewer SE, headquartered in [GEOGRAPHIC_DATA]…"
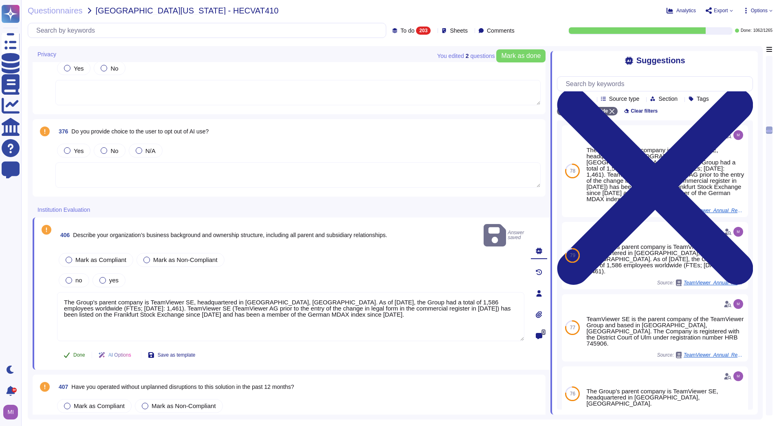
click at [82, 352] on span "Done" at bounding box center [79, 354] width 12 height 5
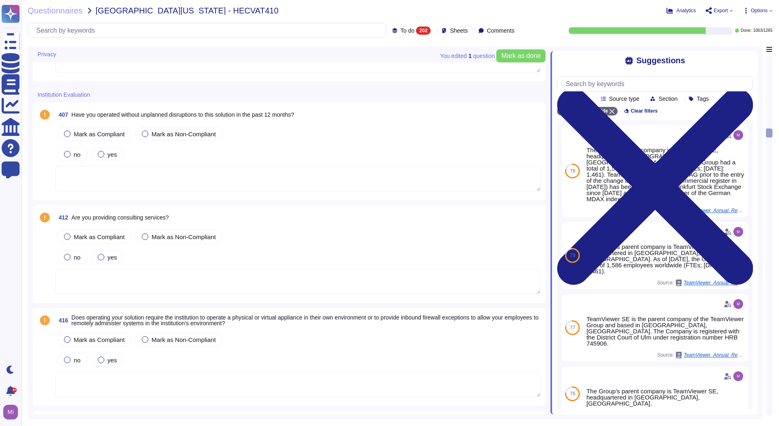
scroll to position [3462, 0]
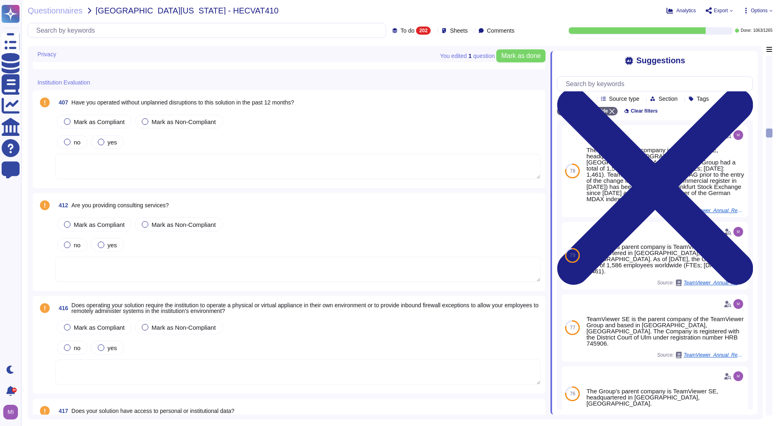
click at [93, 267] on textarea at bounding box center [297, 268] width 485 height 25
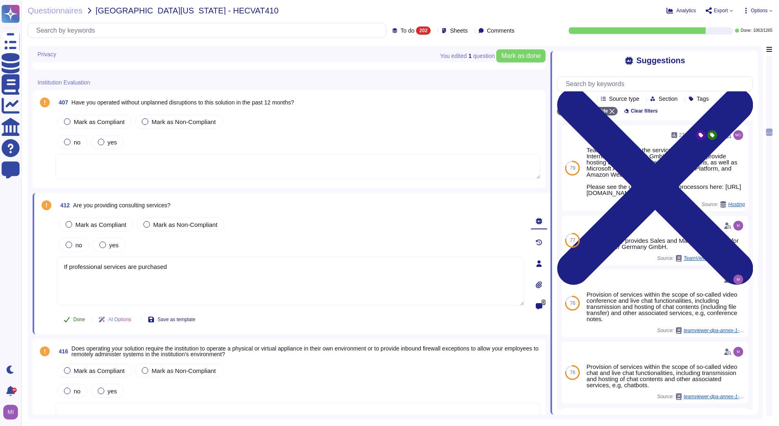
type textarea "If professional services are purchased"
click at [83, 321] on span "Done" at bounding box center [79, 319] width 12 height 5
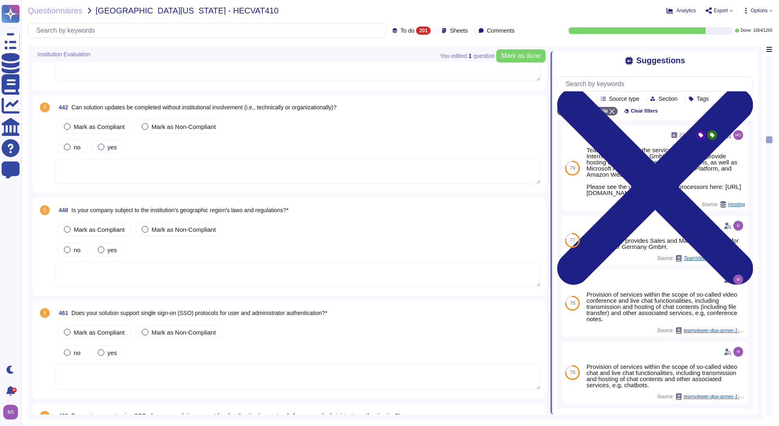
scroll to position [3870, 0]
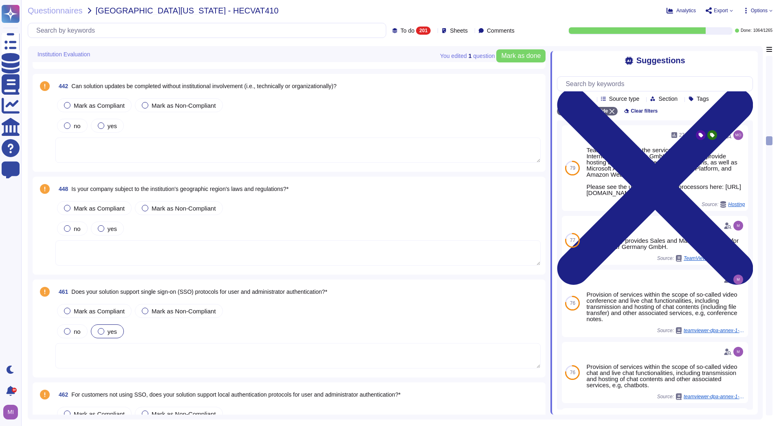
click at [101, 333] on div at bounding box center [101, 331] width 7 height 7
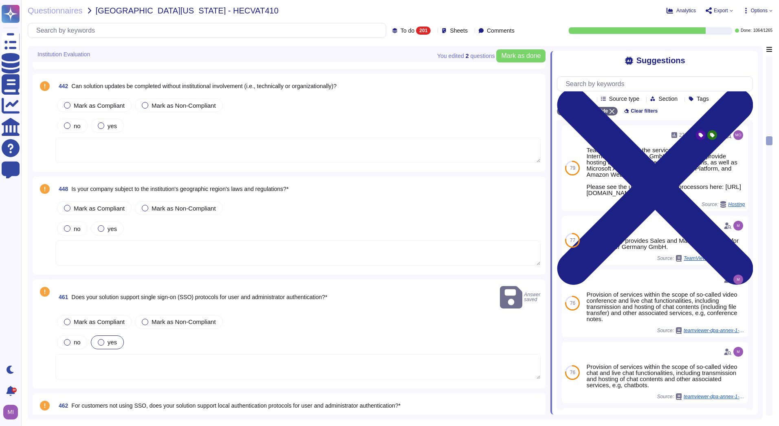
click at [42, 351] on span at bounding box center [45, 346] width 15 height 67
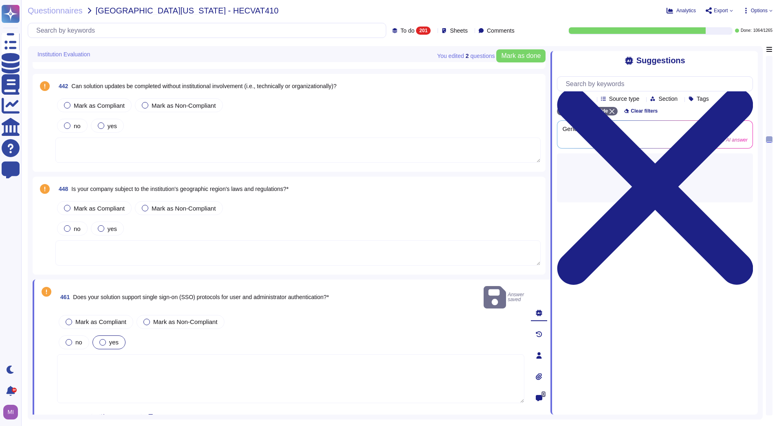
click at [75, 414] on span "Done" at bounding box center [79, 416] width 12 height 5
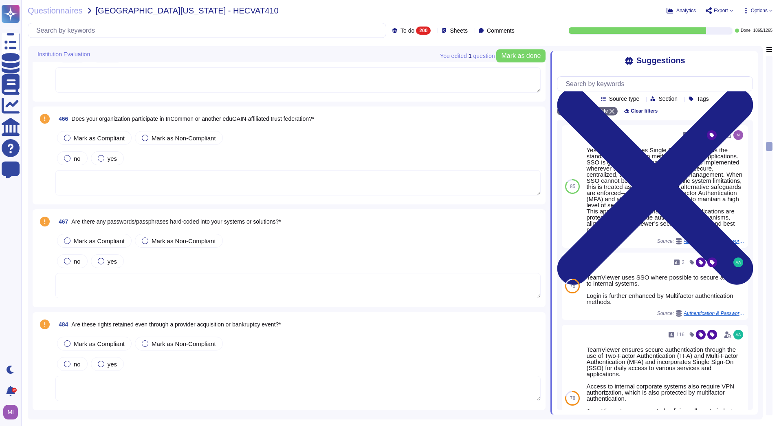
scroll to position [4155, 0]
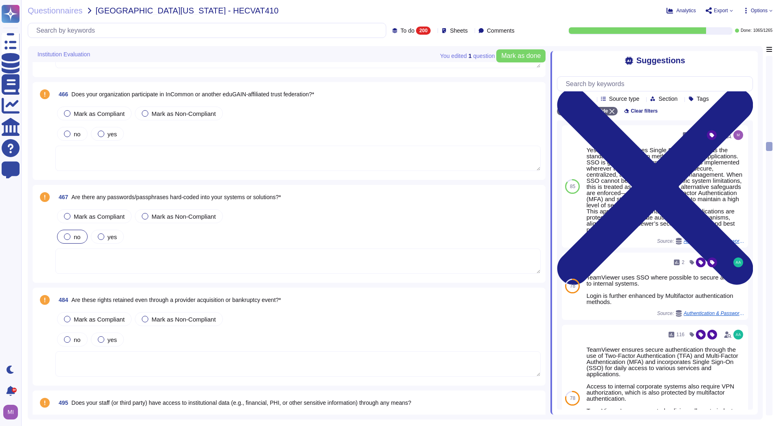
click at [73, 238] on label "no" at bounding box center [72, 236] width 17 height 7
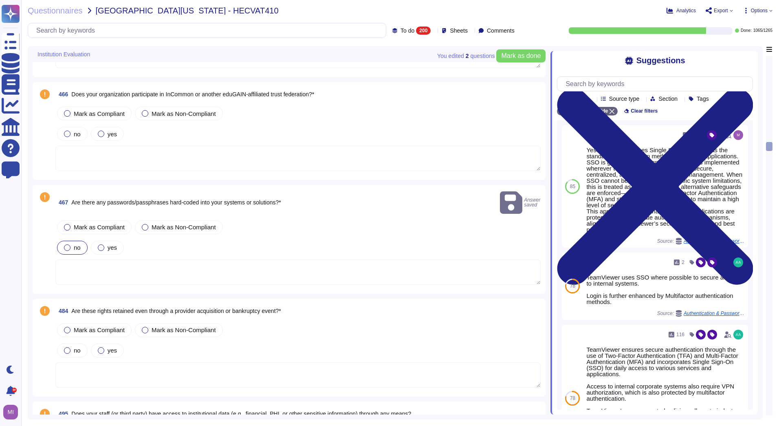
click at [45, 266] on span at bounding box center [45, 251] width 15 height 67
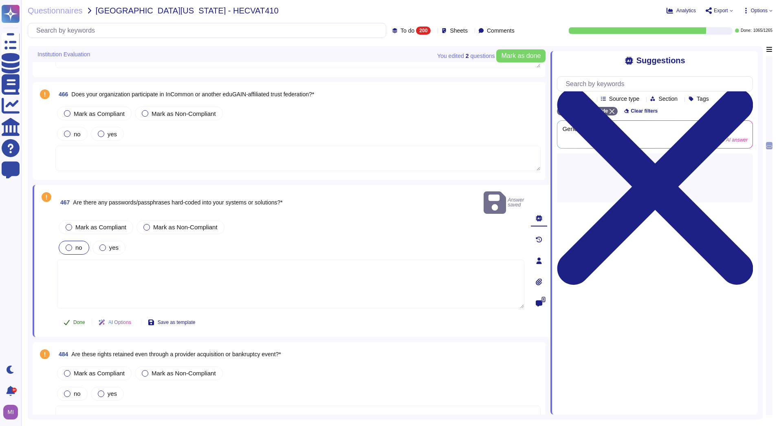
click at [76, 320] on span "Done" at bounding box center [79, 322] width 12 height 5
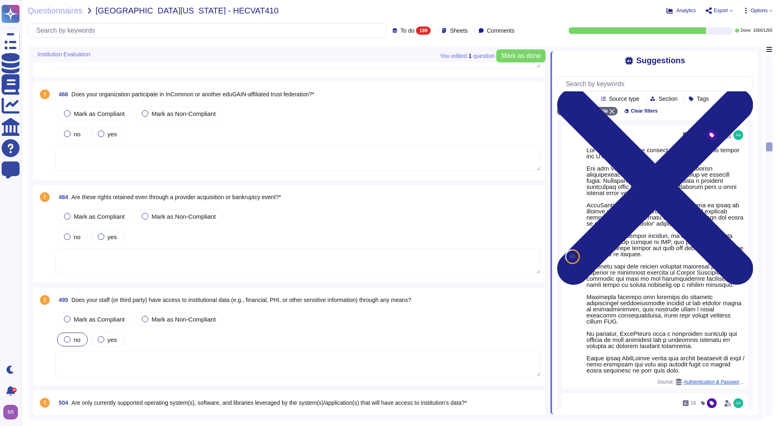
click at [74, 338] on span "no" at bounding box center [77, 339] width 7 height 7
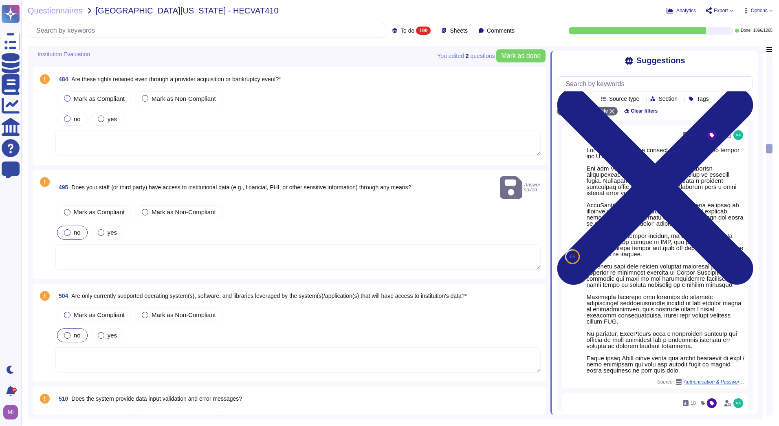
scroll to position [4277, 0]
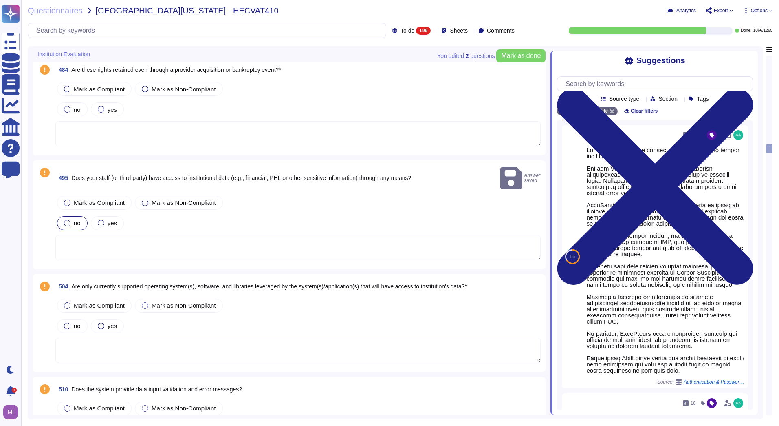
click at [42, 232] on span at bounding box center [45, 227] width 15 height 67
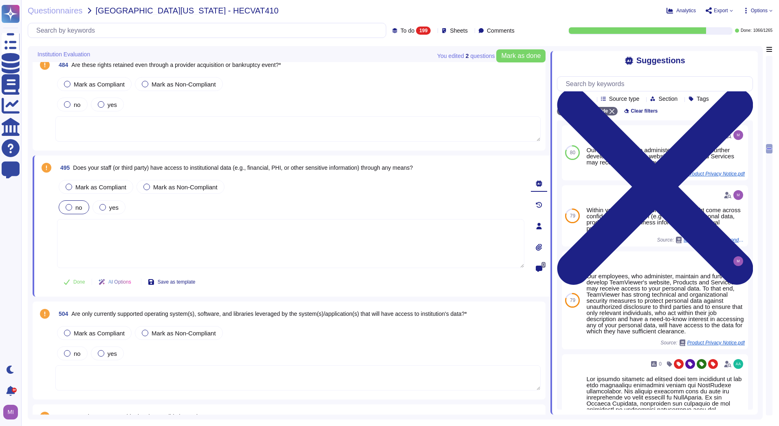
click at [71, 206] on div at bounding box center [69, 207] width 7 height 7
click at [72, 285] on button "Done" at bounding box center [74, 282] width 35 height 16
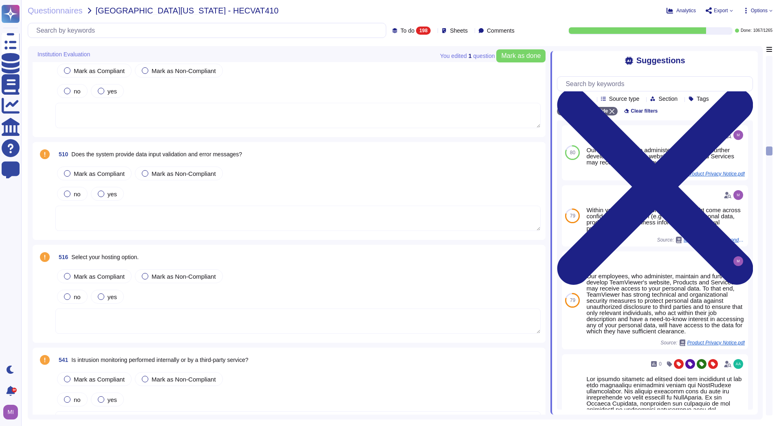
scroll to position [4400, 0]
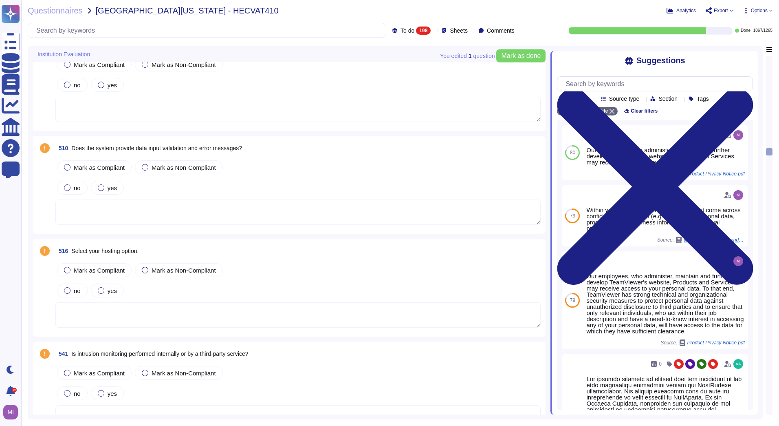
click at [99, 307] on textarea at bounding box center [297, 314] width 485 height 25
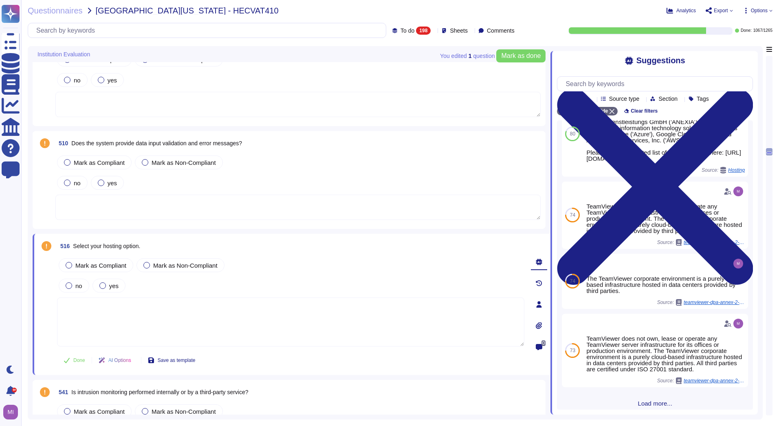
scroll to position [278, 0]
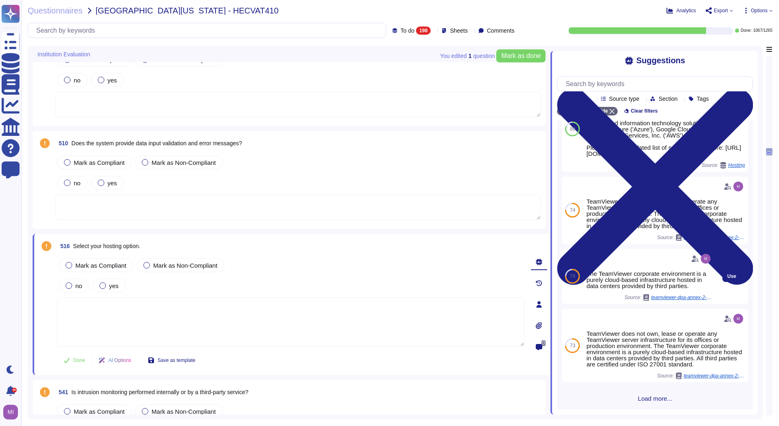
click at [716, 276] on div "Use" at bounding box center [732, 276] width 33 height 55
click at [723, 276] on button "Use" at bounding box center [732, 275] width 19 height 11
type textarea "The TeamViewer corporate environment is a purely cloud-based infrastructure hos…"
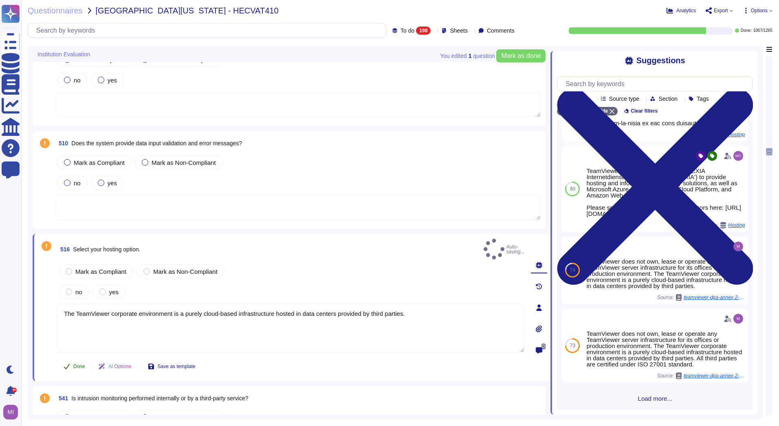
click at [68, 363] on icon at bounding box center [67, 366] width 7 height 7
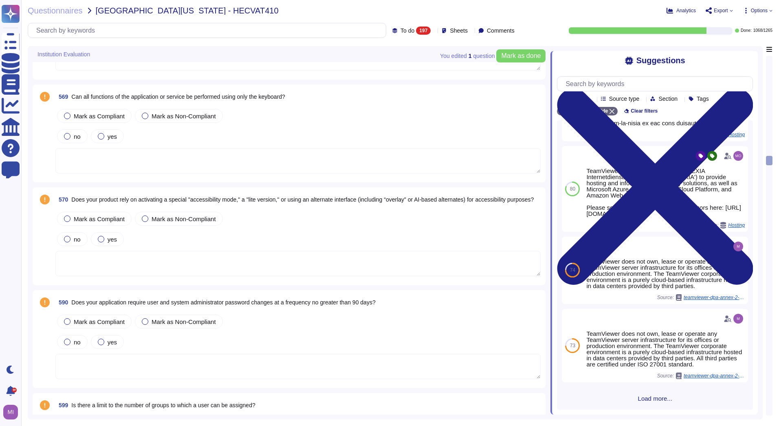
scroll to position [4848, 0]
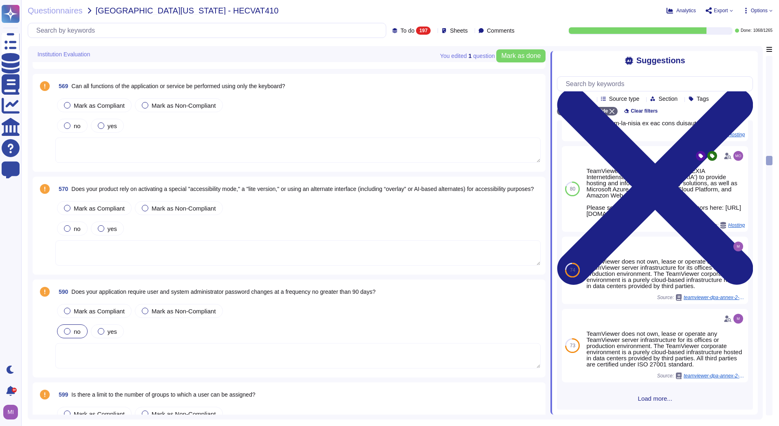
click at [66, 333] on div at bounding box center [67, 331] width 7 height 7
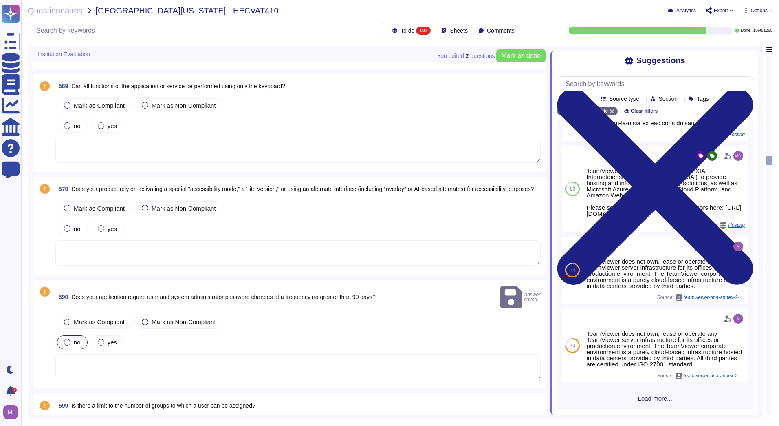
click at [45, 362] on span at bounding box center [45, 346] width 15 height 67
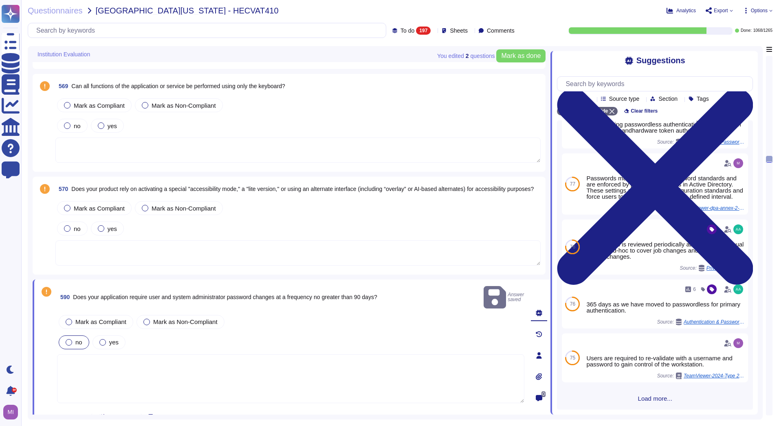
scroll to position [0, 0]
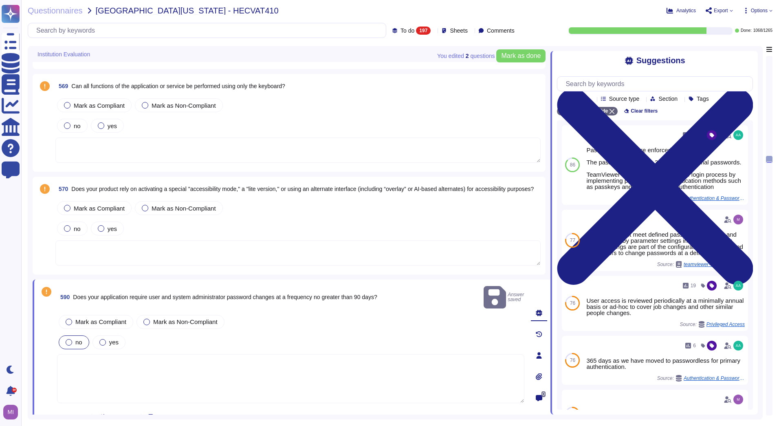
click at [74, 414] on span "Done" at bounding box center [79, 416] width 12 height 5
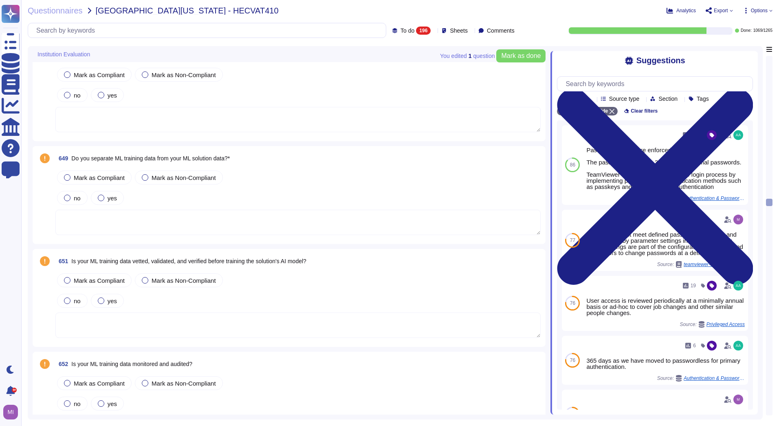
scroll to position [7049, 0]
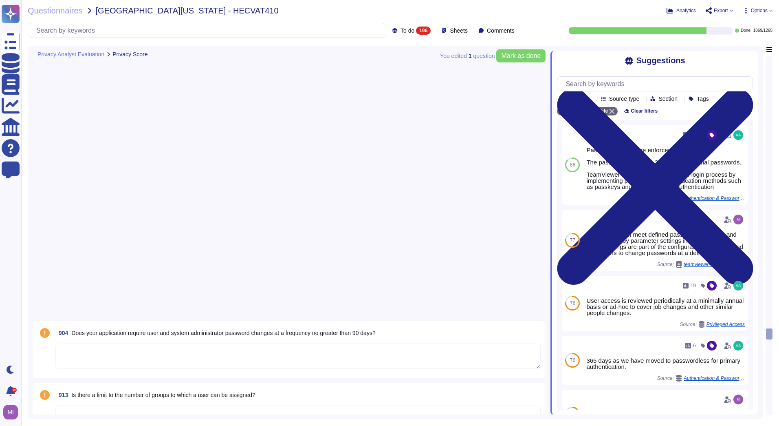
type textarea "Ask the solution provider about its infrastructure and if there is a solution t…"
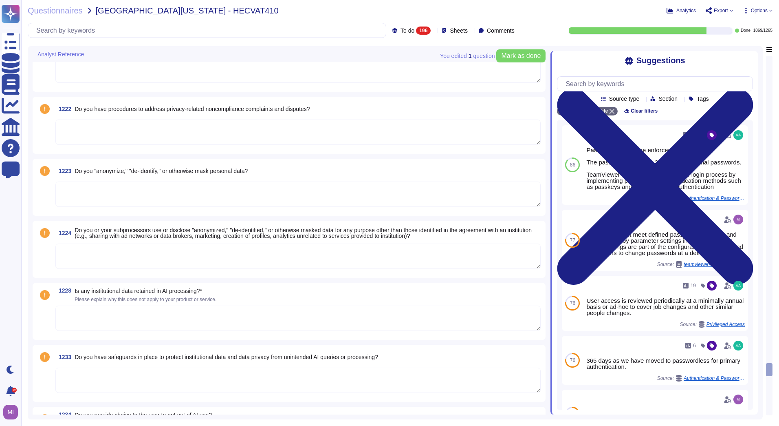
scroll to position [13207, 0]
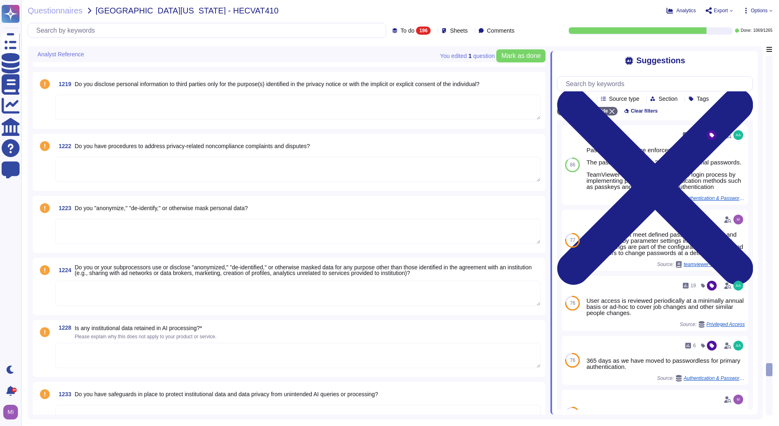
click at [84, 229] on textarea at bounding box center [297, 230] width 485 height 25
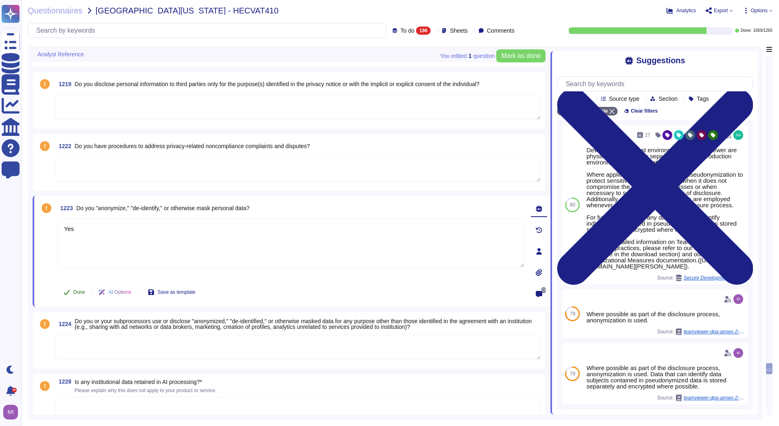
type textarea "Yes"
click at [78, 293] on span "Done" at bounding box center [79, 291] width 12 height 5
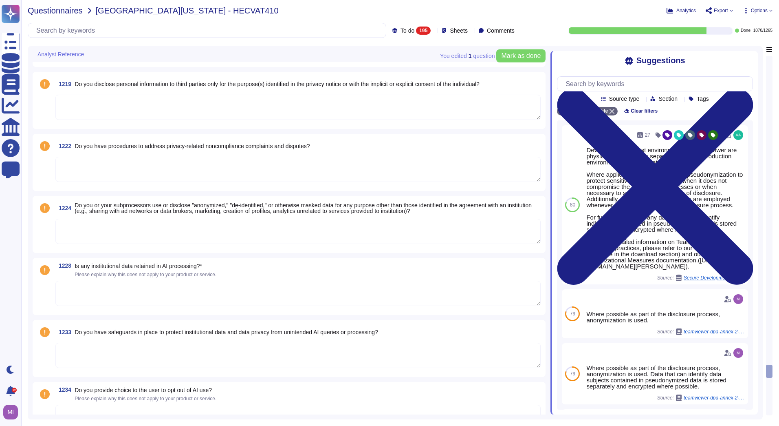
click at [52, 12] on span "Questionnaires" at bounding box center [55, 11] width 55 height 8
